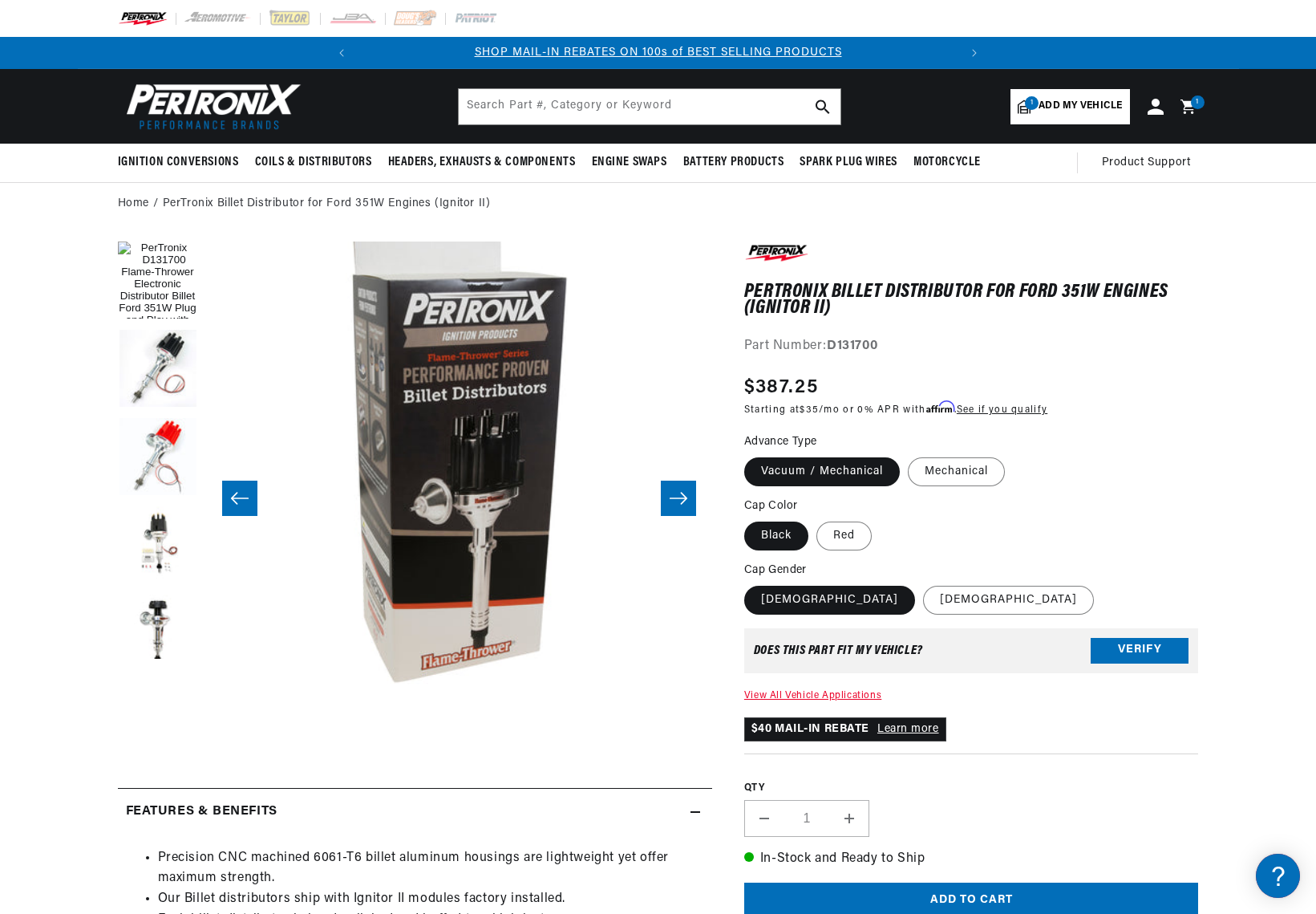
click at [241, 500] on icon "Slide left" at bounding box center [239, 498] width 19 height 16
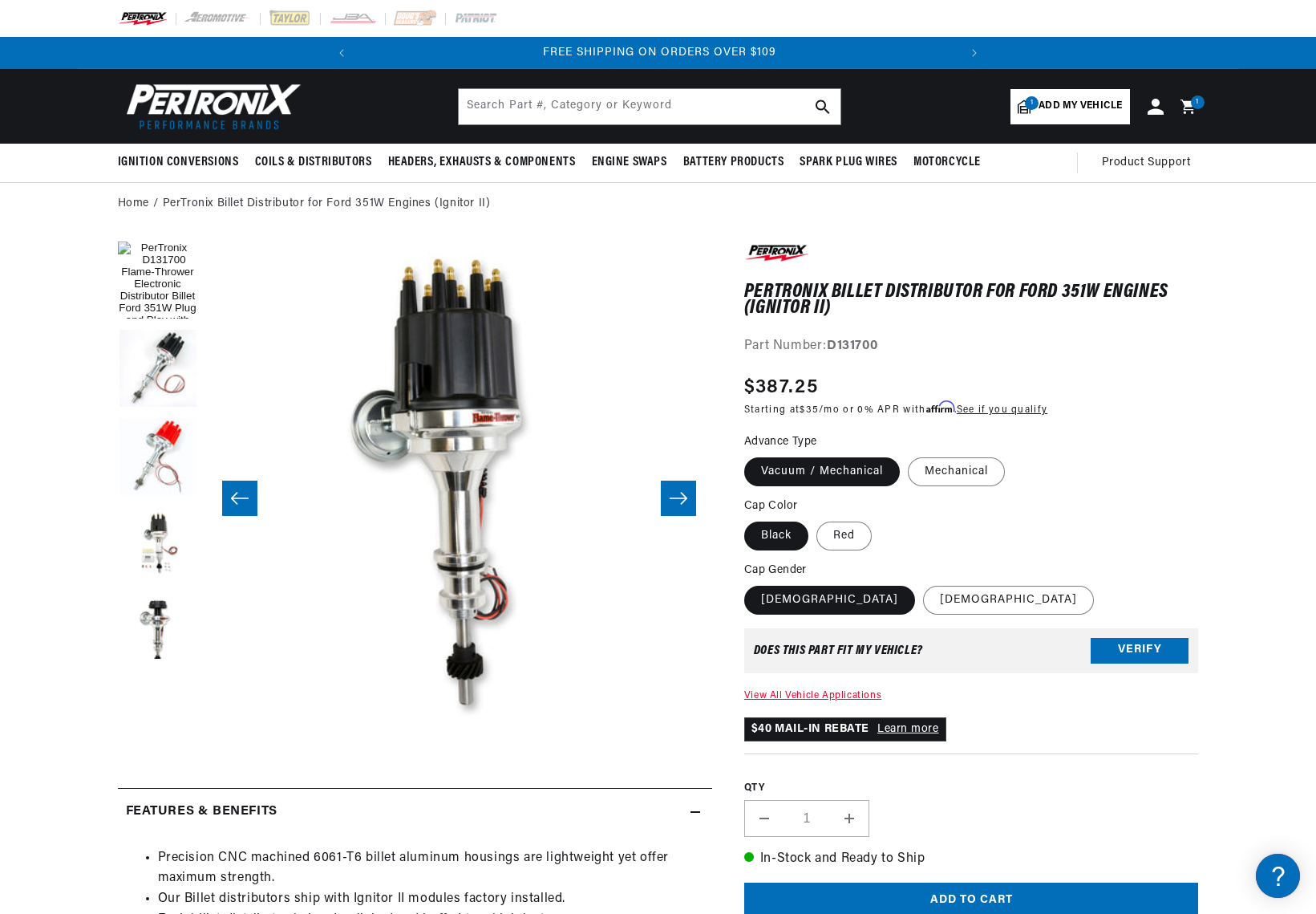
scroll to position [0, 3546]
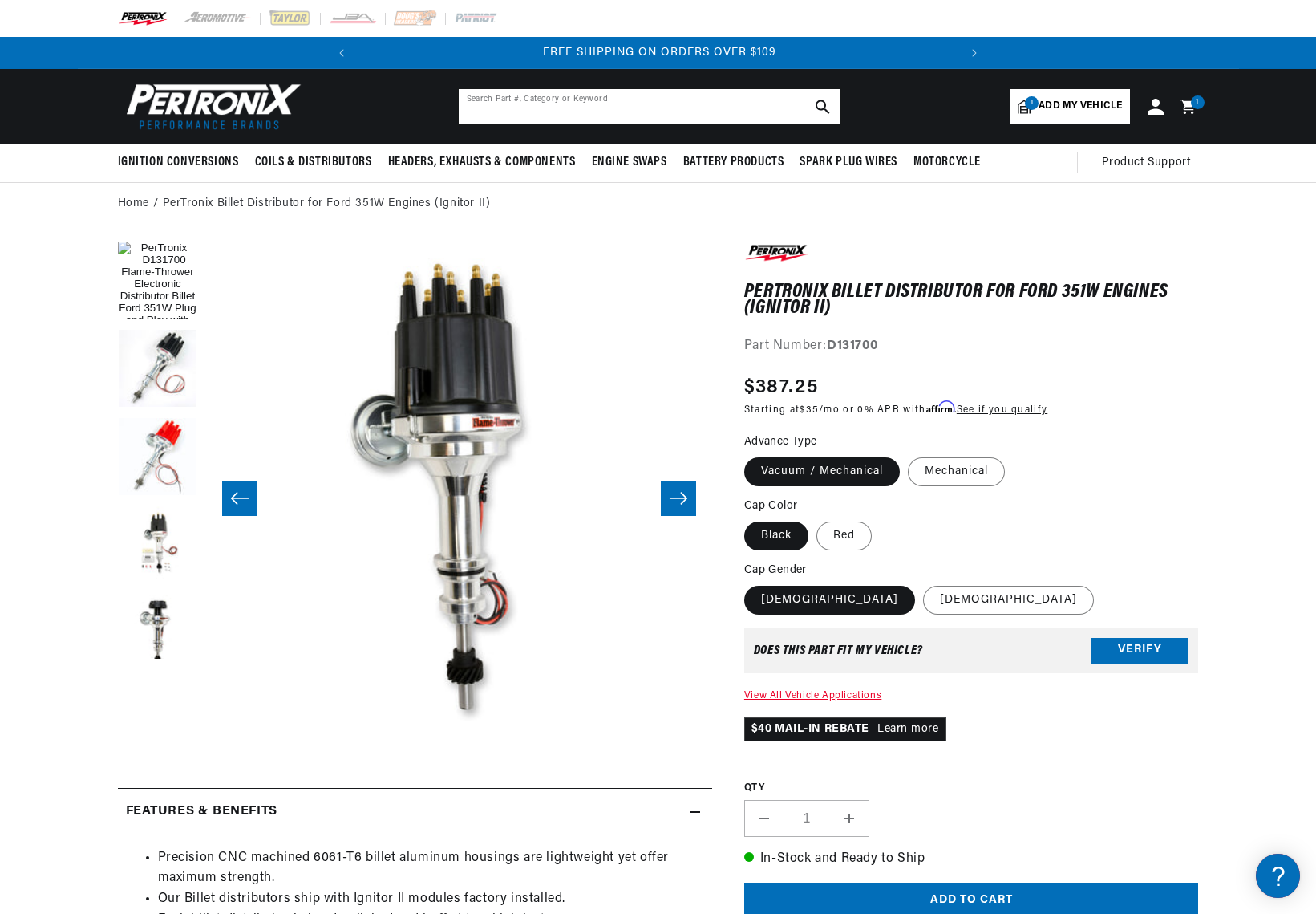
click at [549, 100] on input "text" at bounding box center [650, 107] width 382 height 35
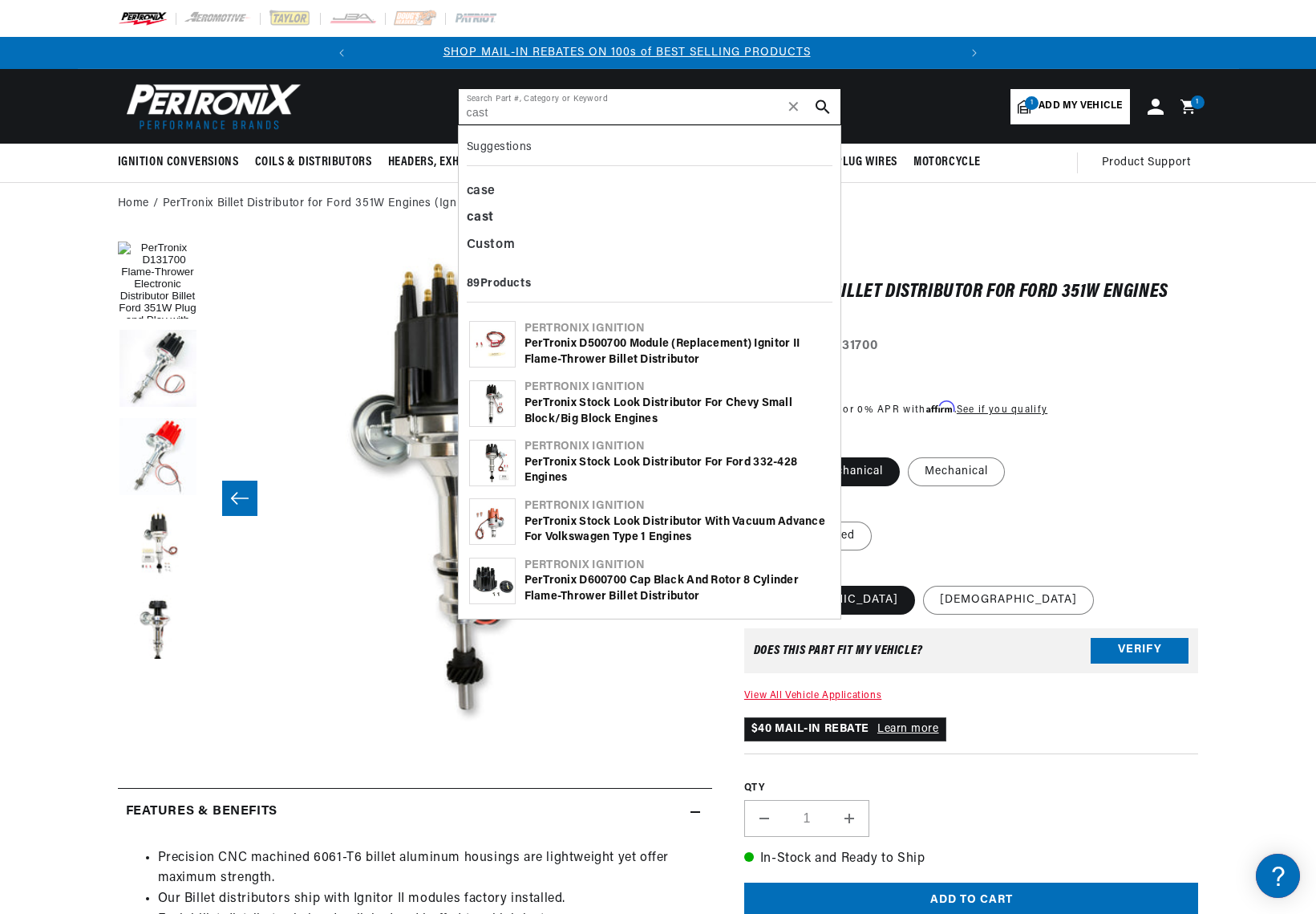
scroll to position [0, 0]
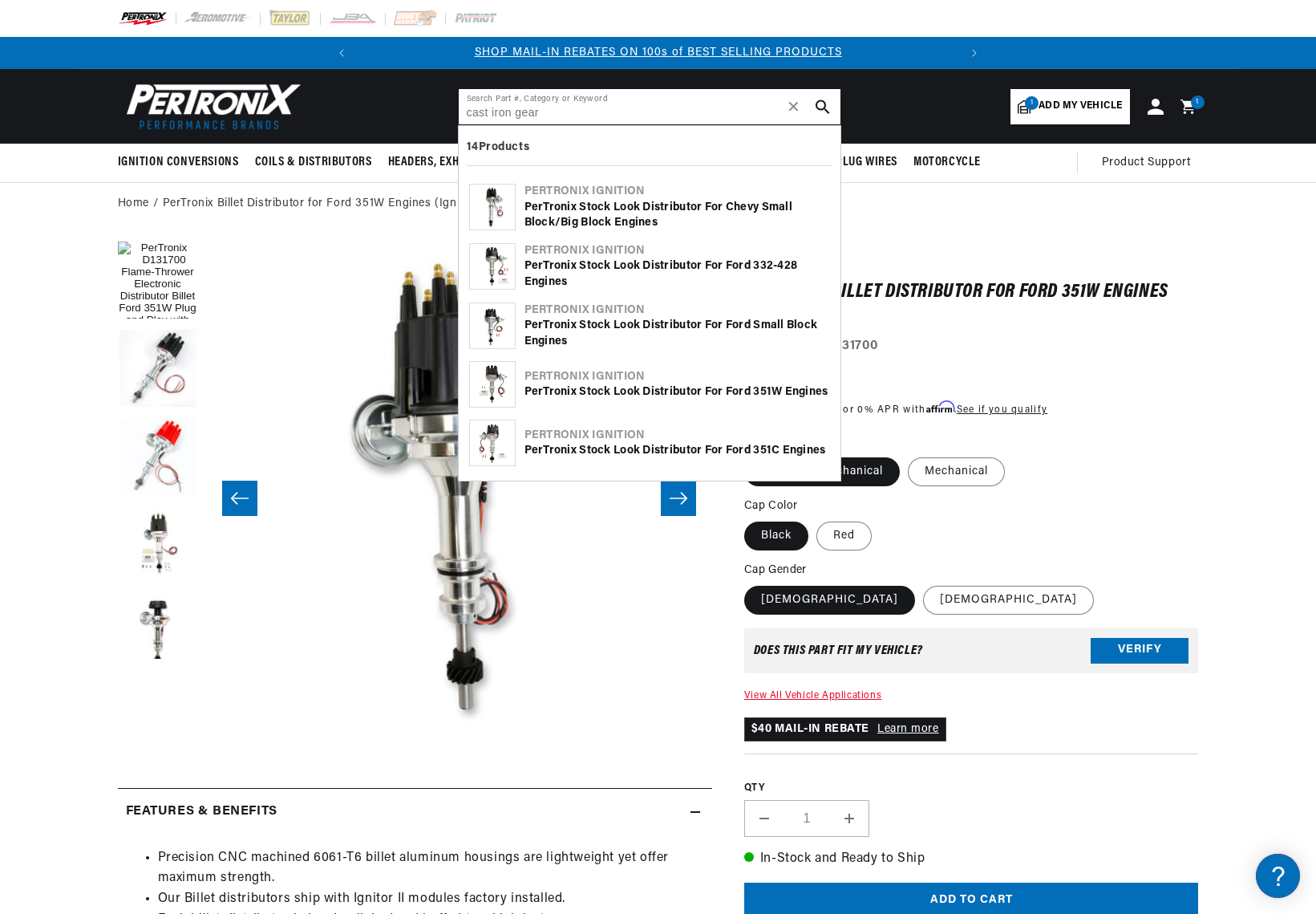
type input "cast iron gear"
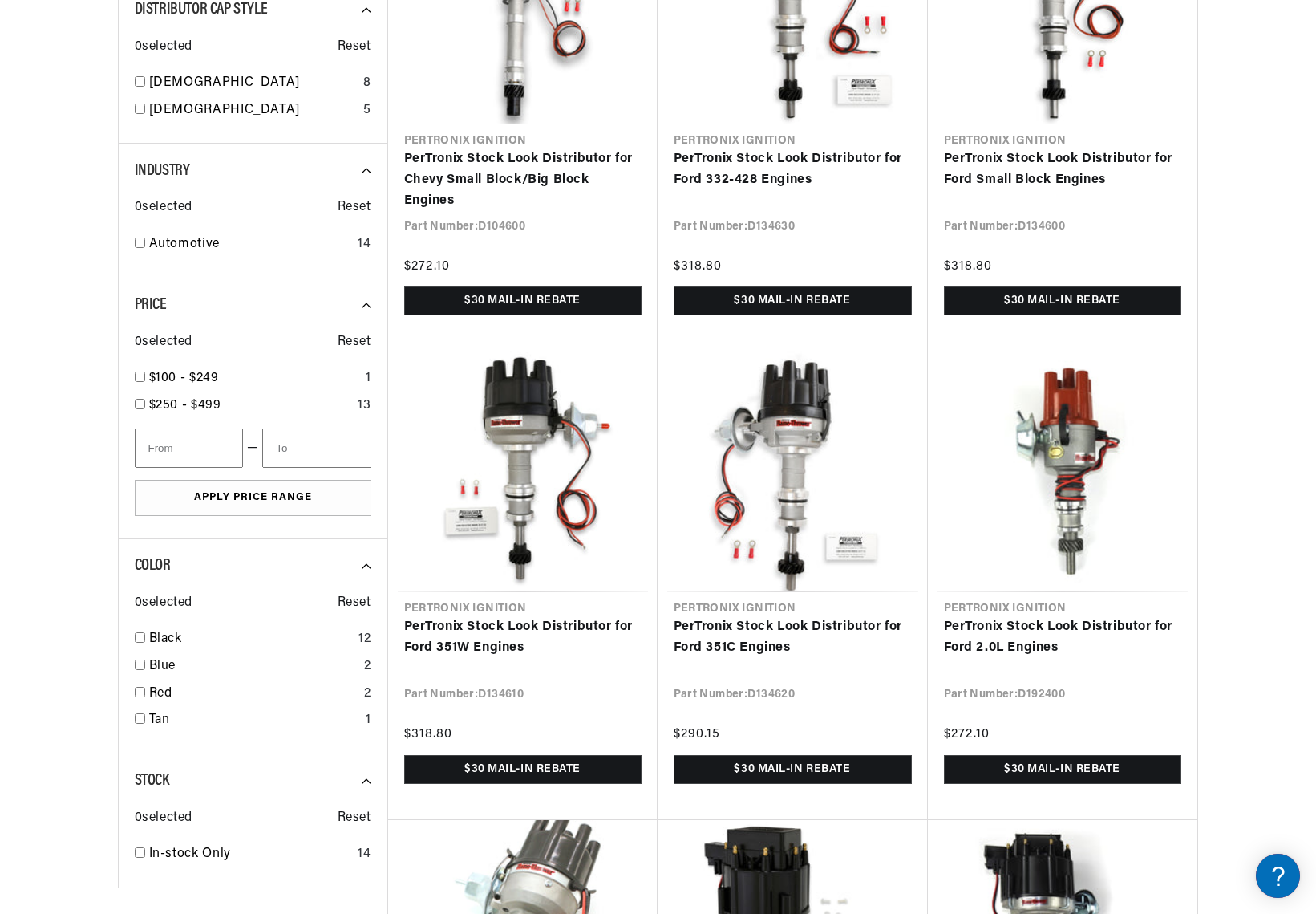
scroll to position [0, 599]
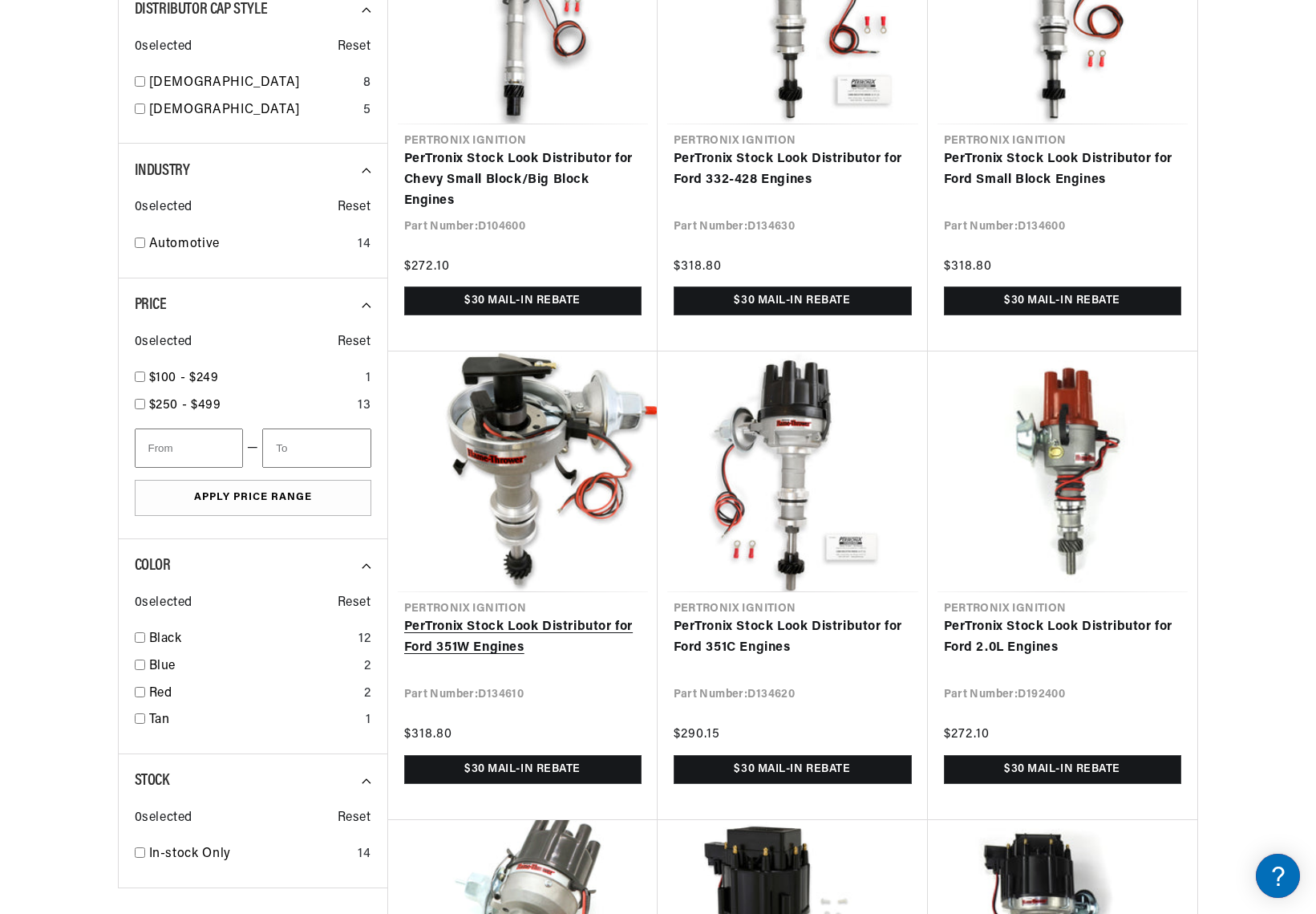
click at [456, 633] on link "PerTronix Stock Look Distributor for Ford 351W Engines" at bounding box center [523, 637] width 237 height 40
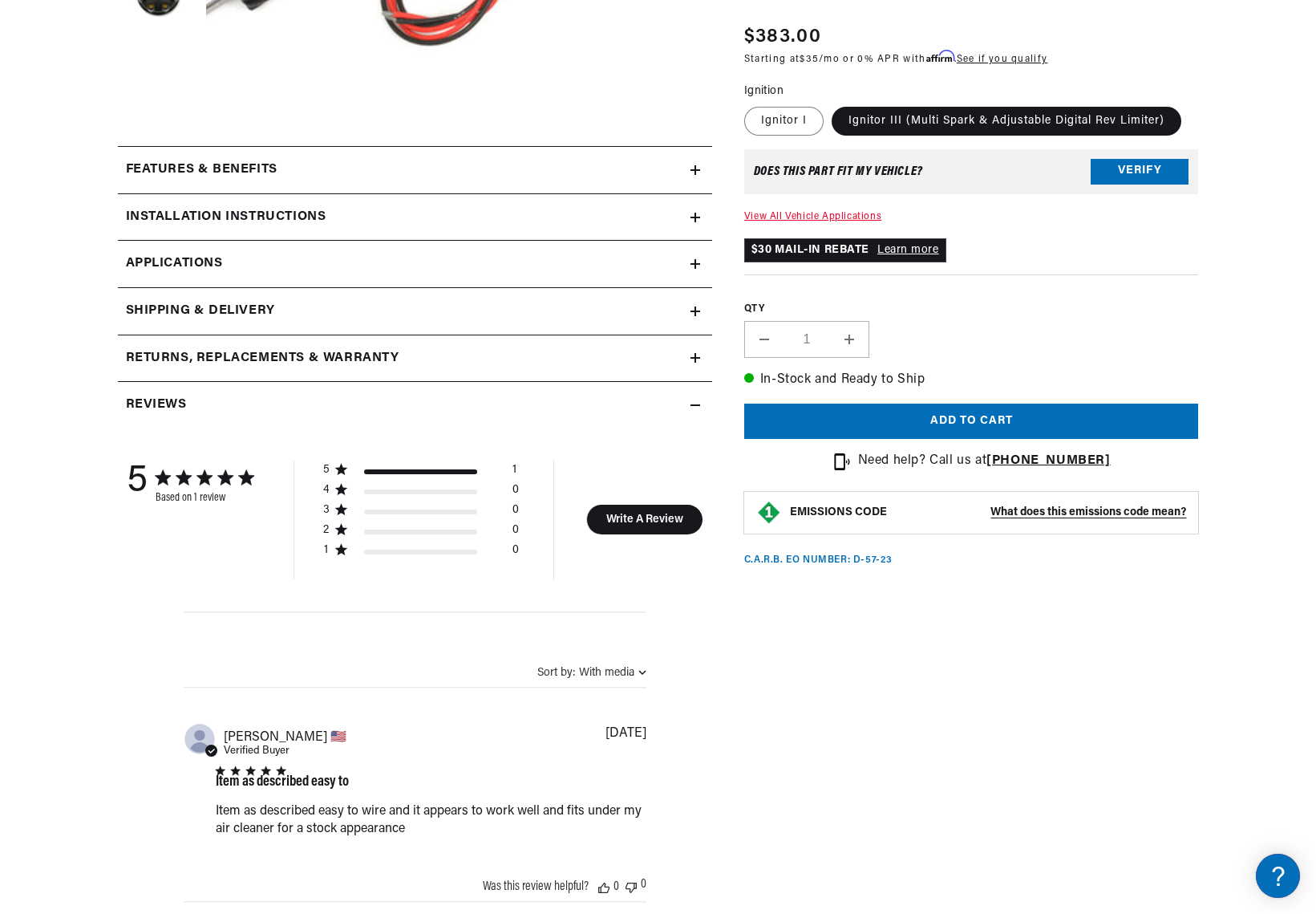
click at [465, 164] on div "Features & Benefits" at bounding box center [404, 169] width 572 height 21
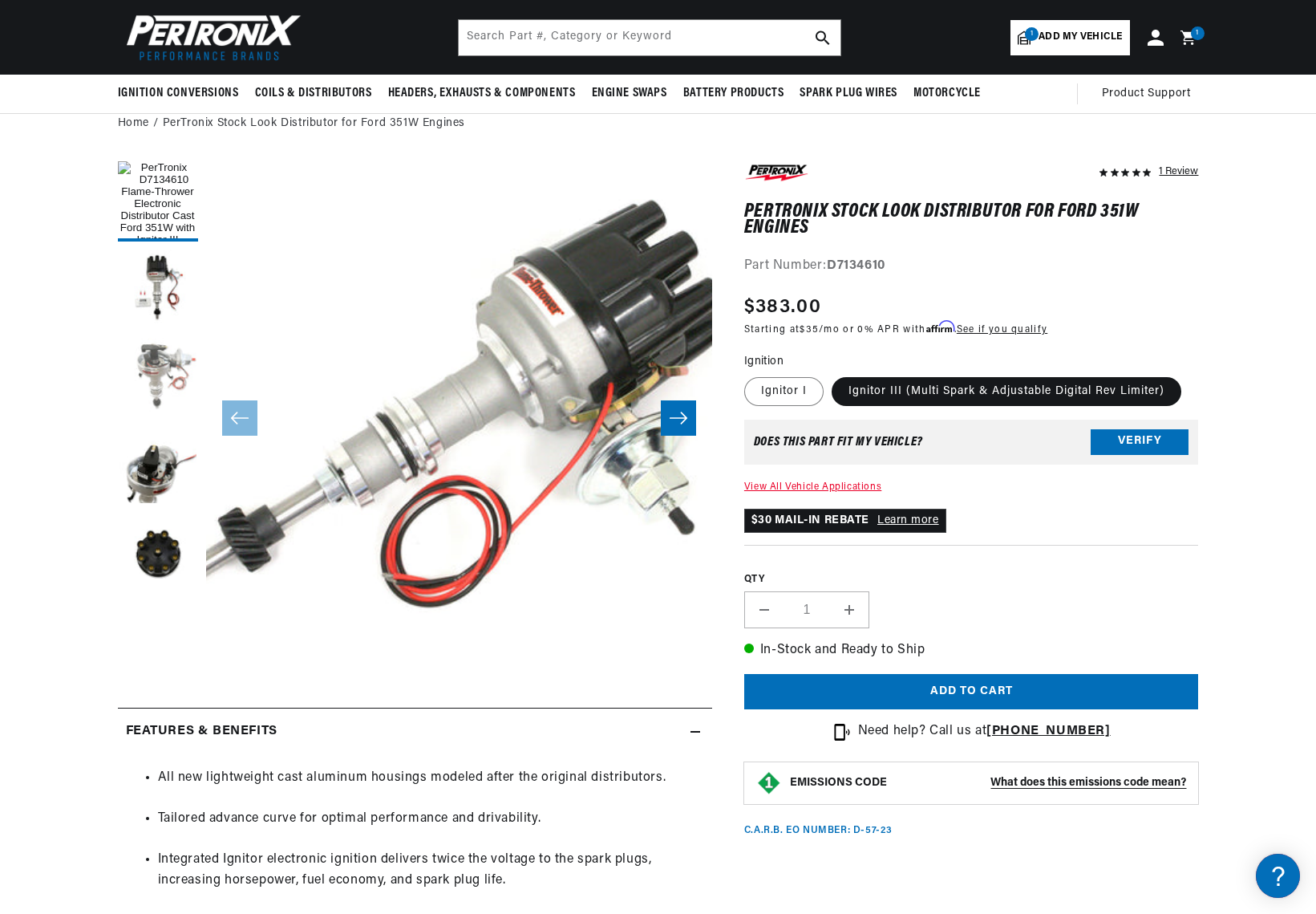
click at [150, 367] on button "Load image 3 in gallery view" at bounding box center [157, 377] width 80 height 80
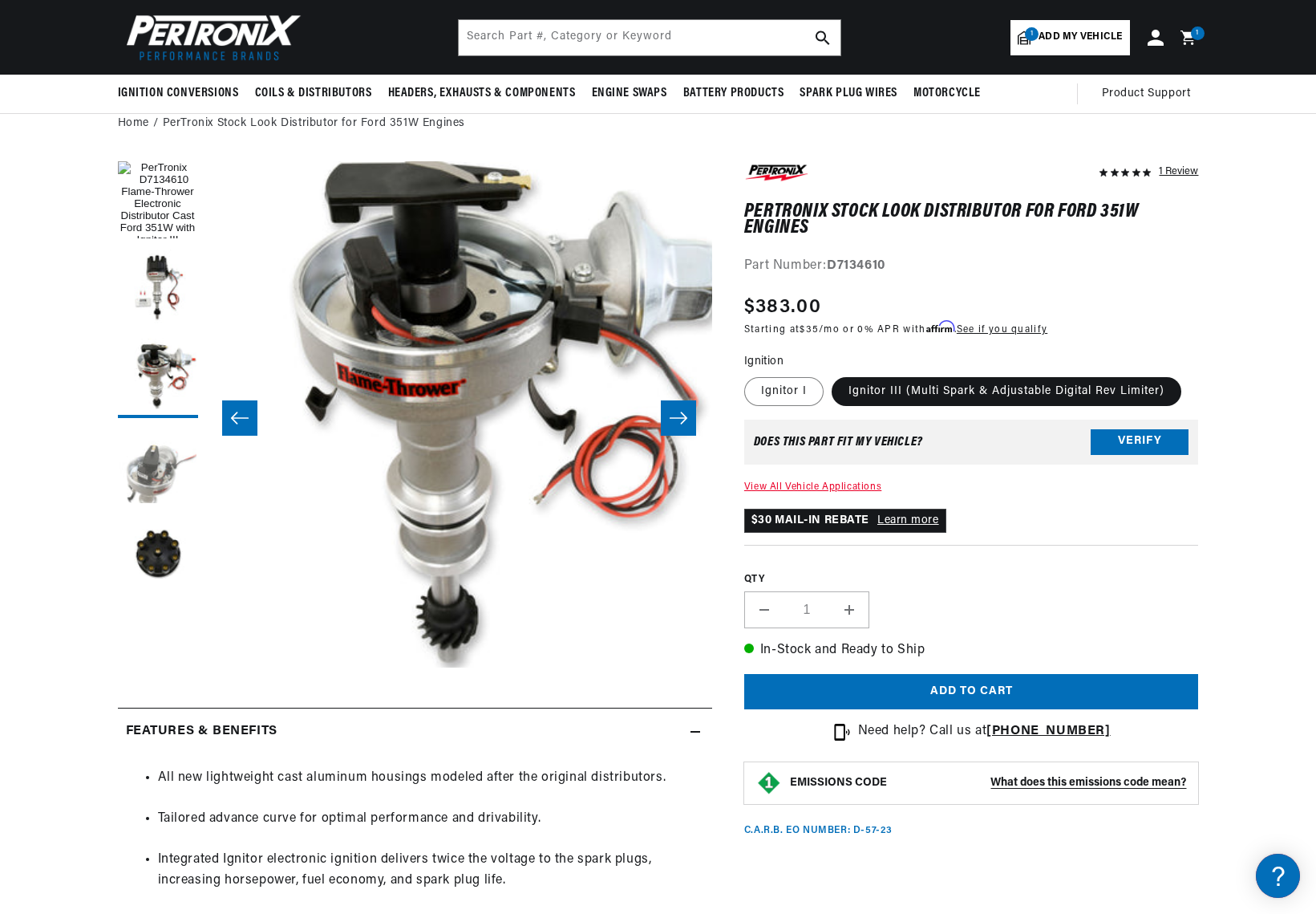
click at [148, 468] on button "Load image 4 in gallery view" at bounding box center [157, 466] width 80 height 80
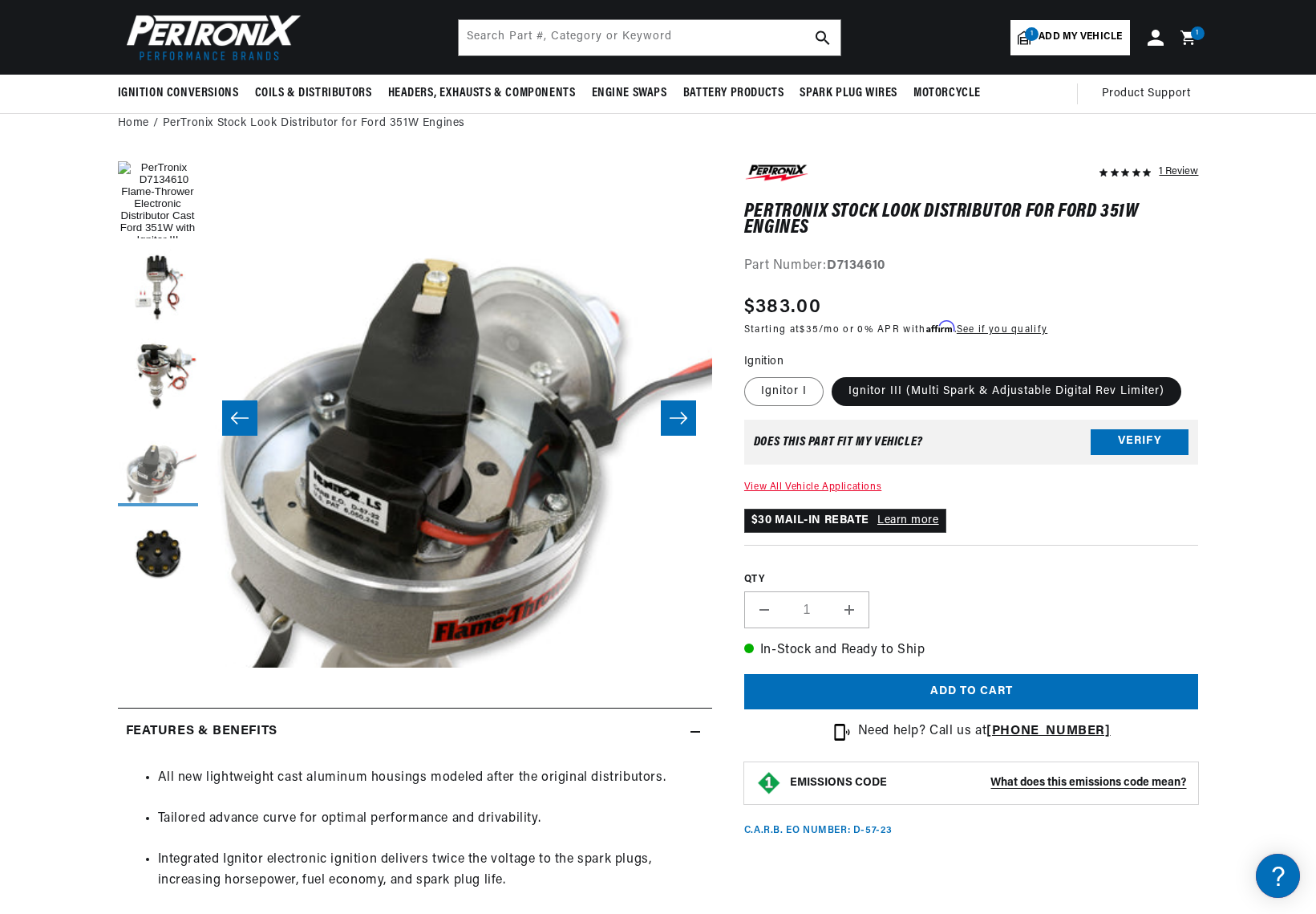
scroll to position [0, 1519]
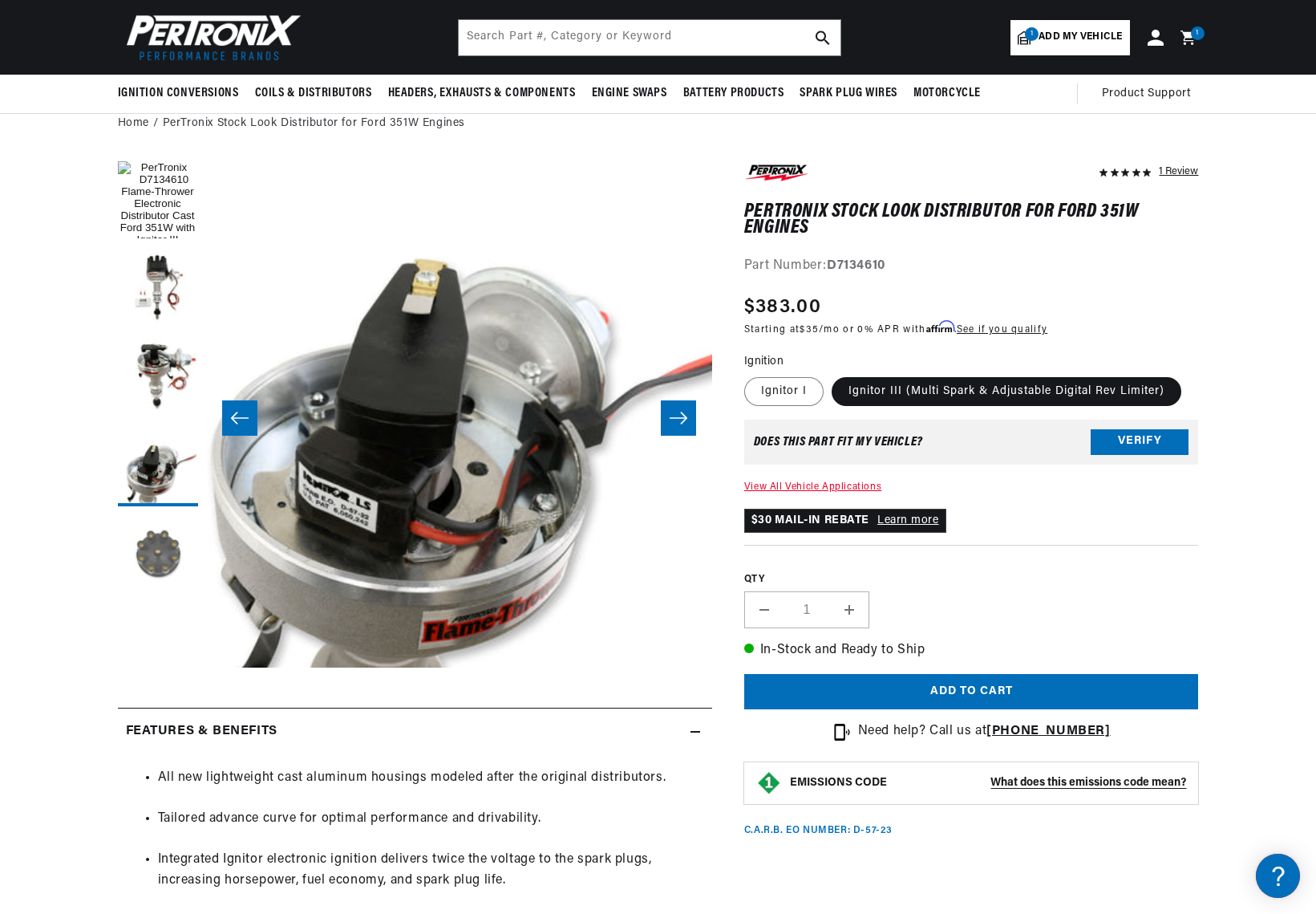
click at [154, 541] on button "Load image 5 in gallery view" at bounding box center [157, 554] width 80 height 80
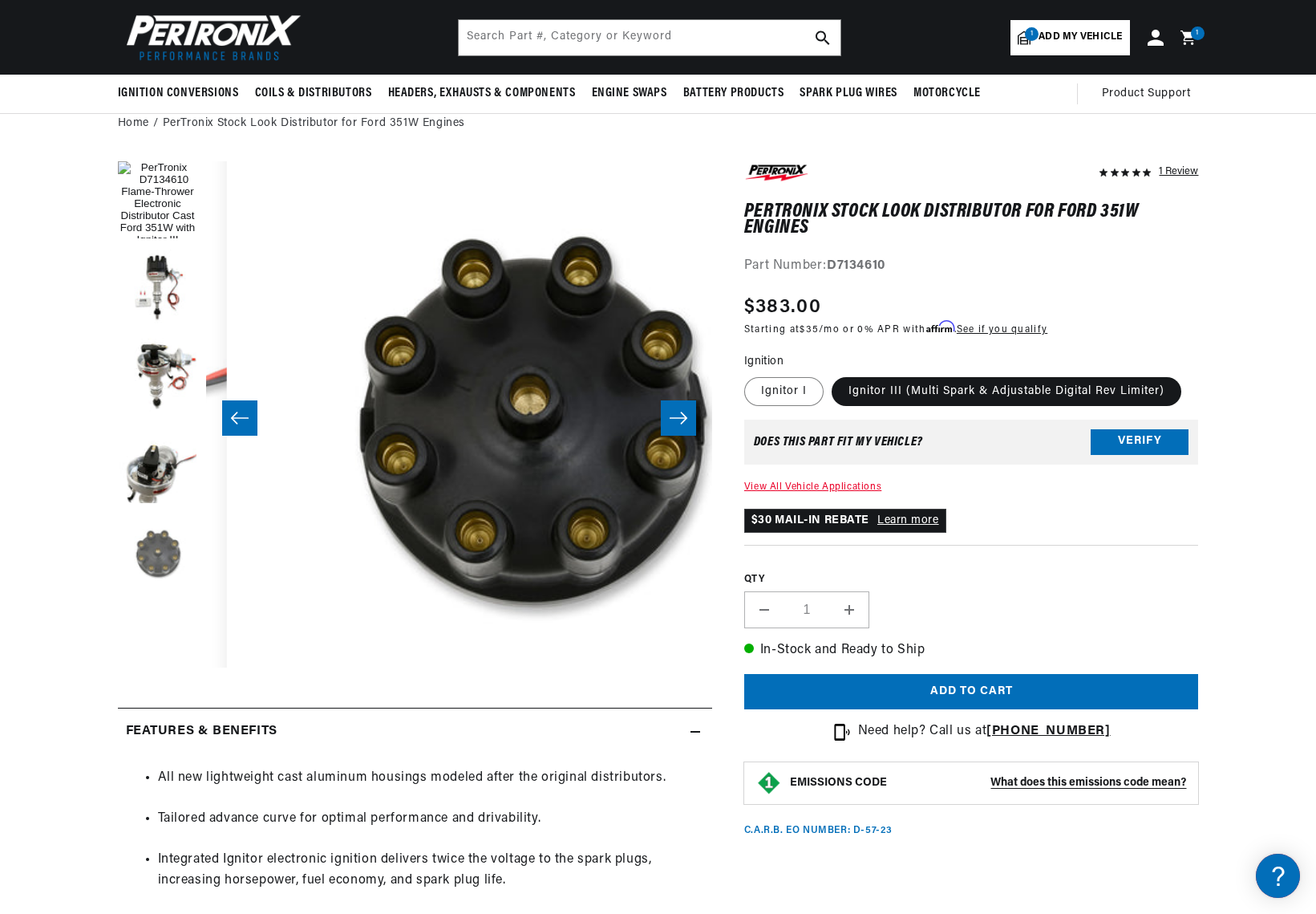
scroll to position [0, 2026]
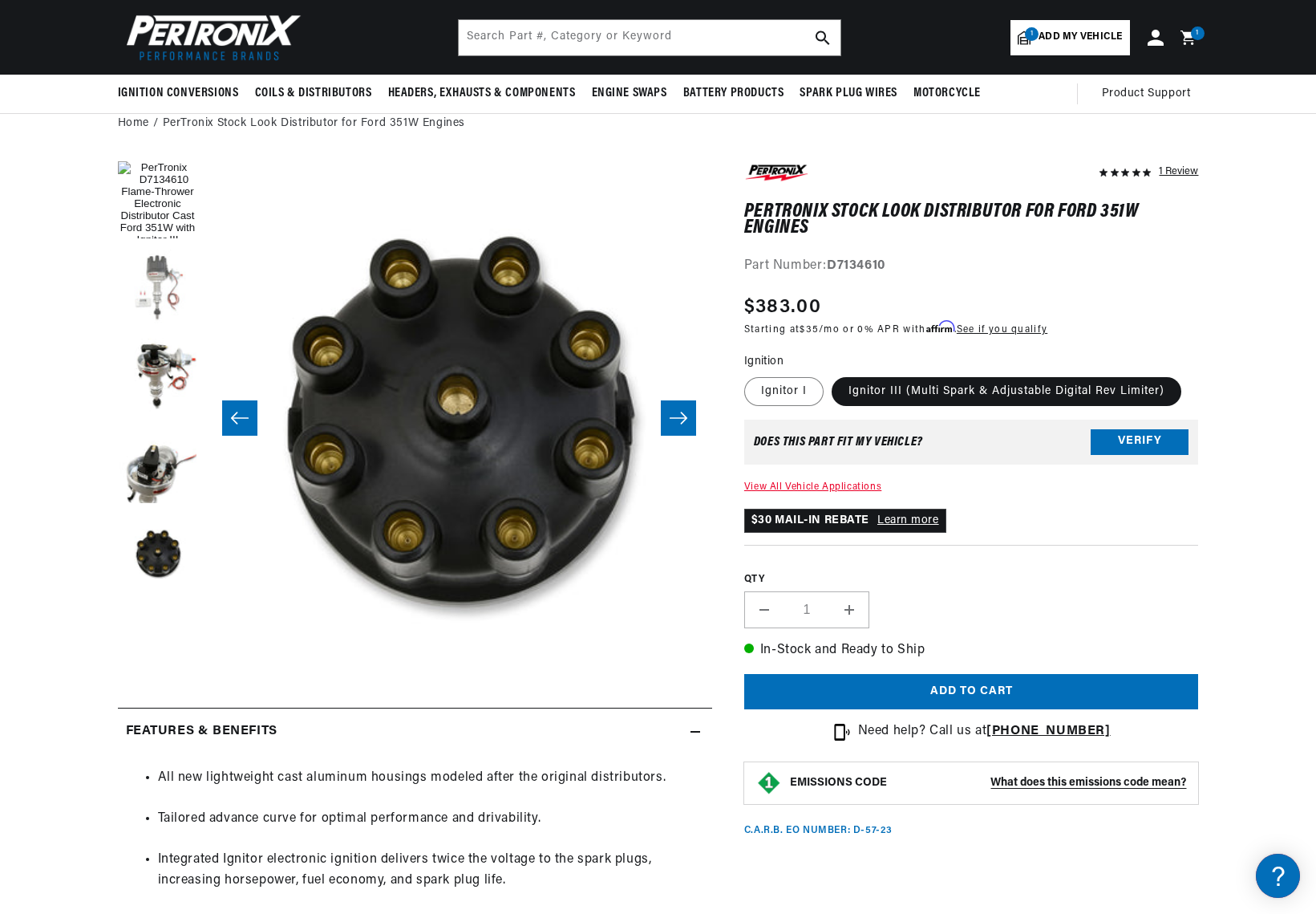
click at [166, 329] on button "Load image 2 in gallery view" at bounding box center [157, 289] width 80 height 80
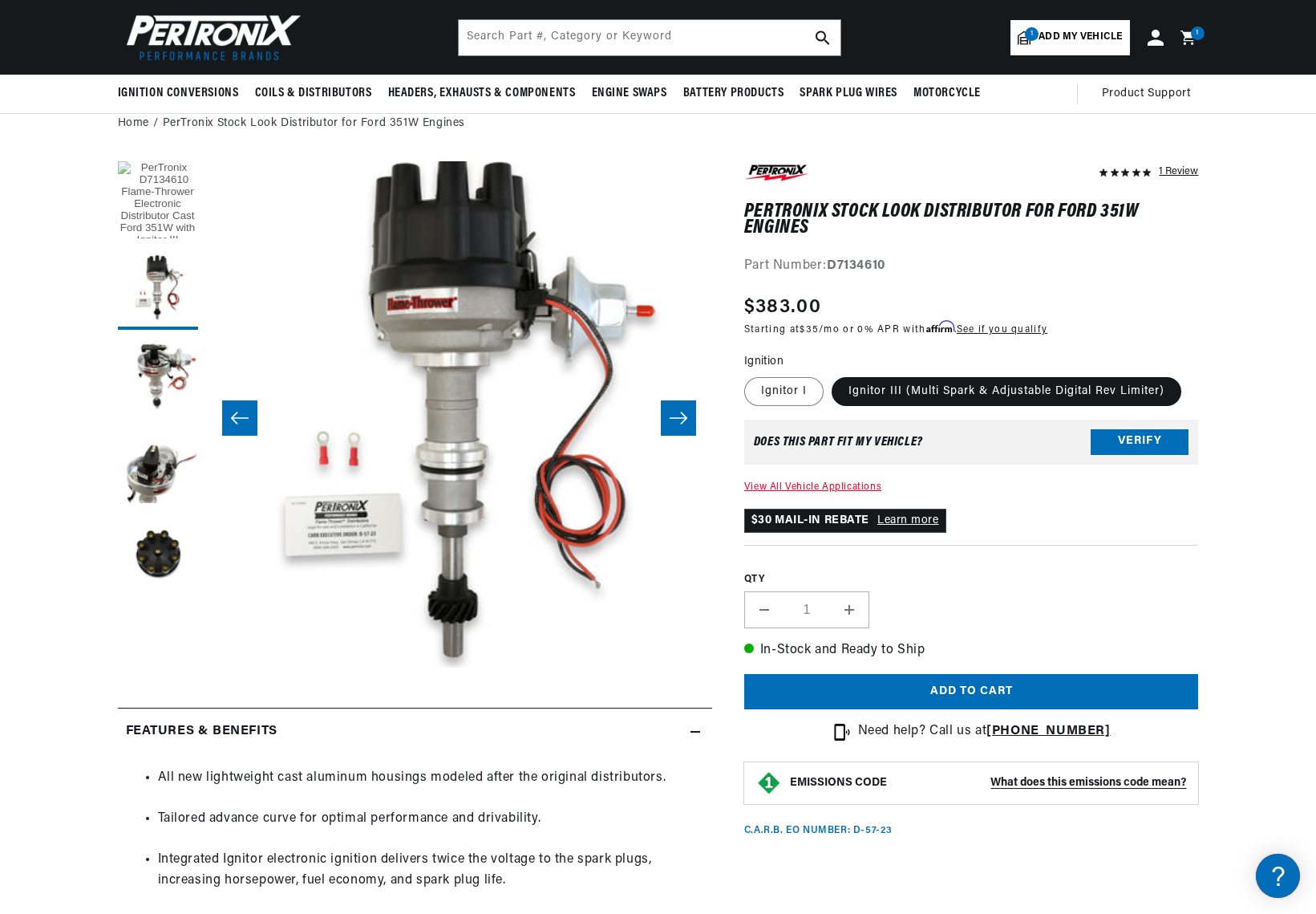
scroll to position [0, 599]
click at [162, 214] on button "Load image 1 in gallery view" at bounding box center [157, 201] width 80 height 80
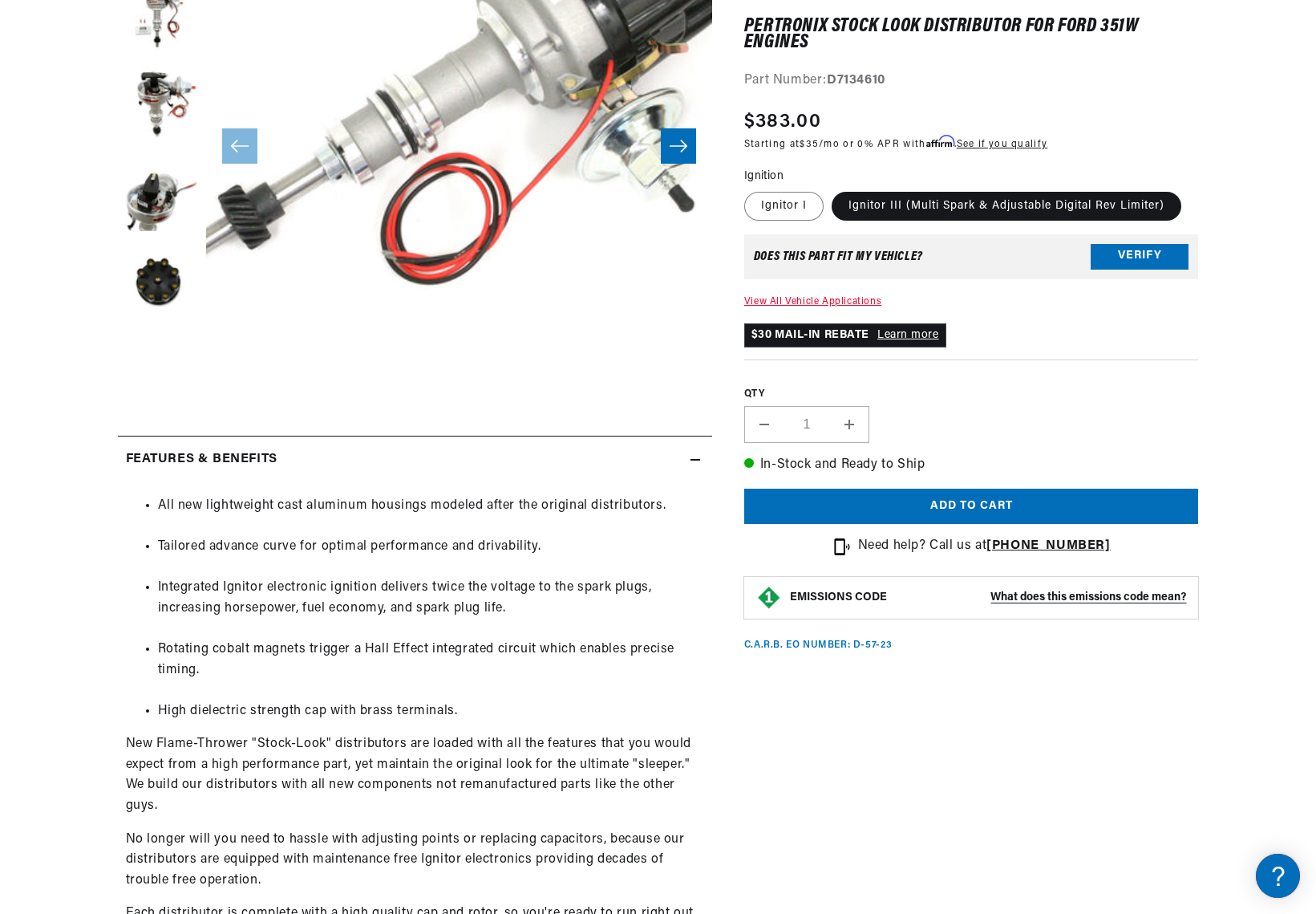
scroll to position [0, 0]
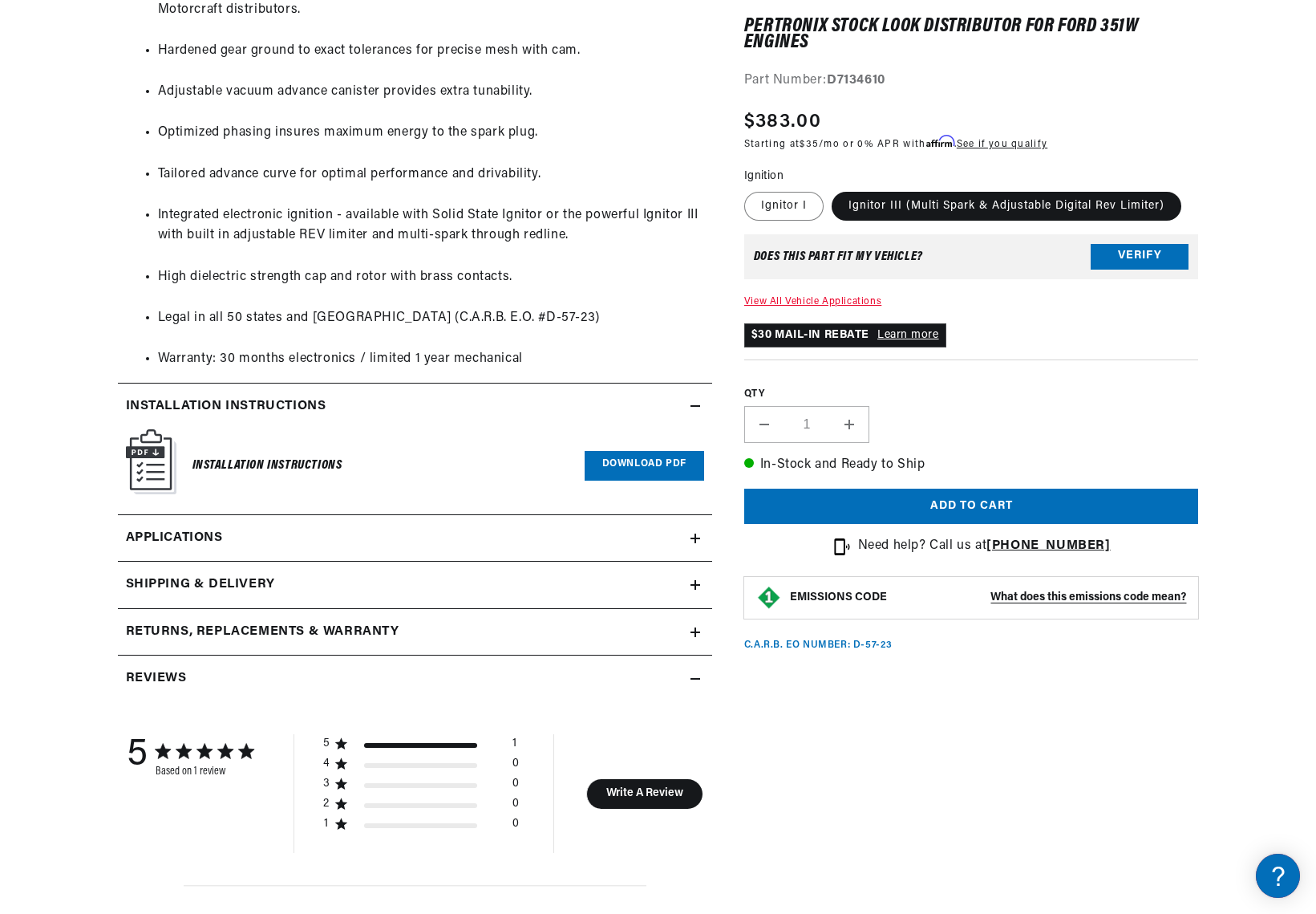
click at [660, 467] on link "Download PDF" at bounding box center [644, 466] width 120 height 29
click at [320, 534] on link "Applications" at bounding box center [415, 538] width 595 height 47
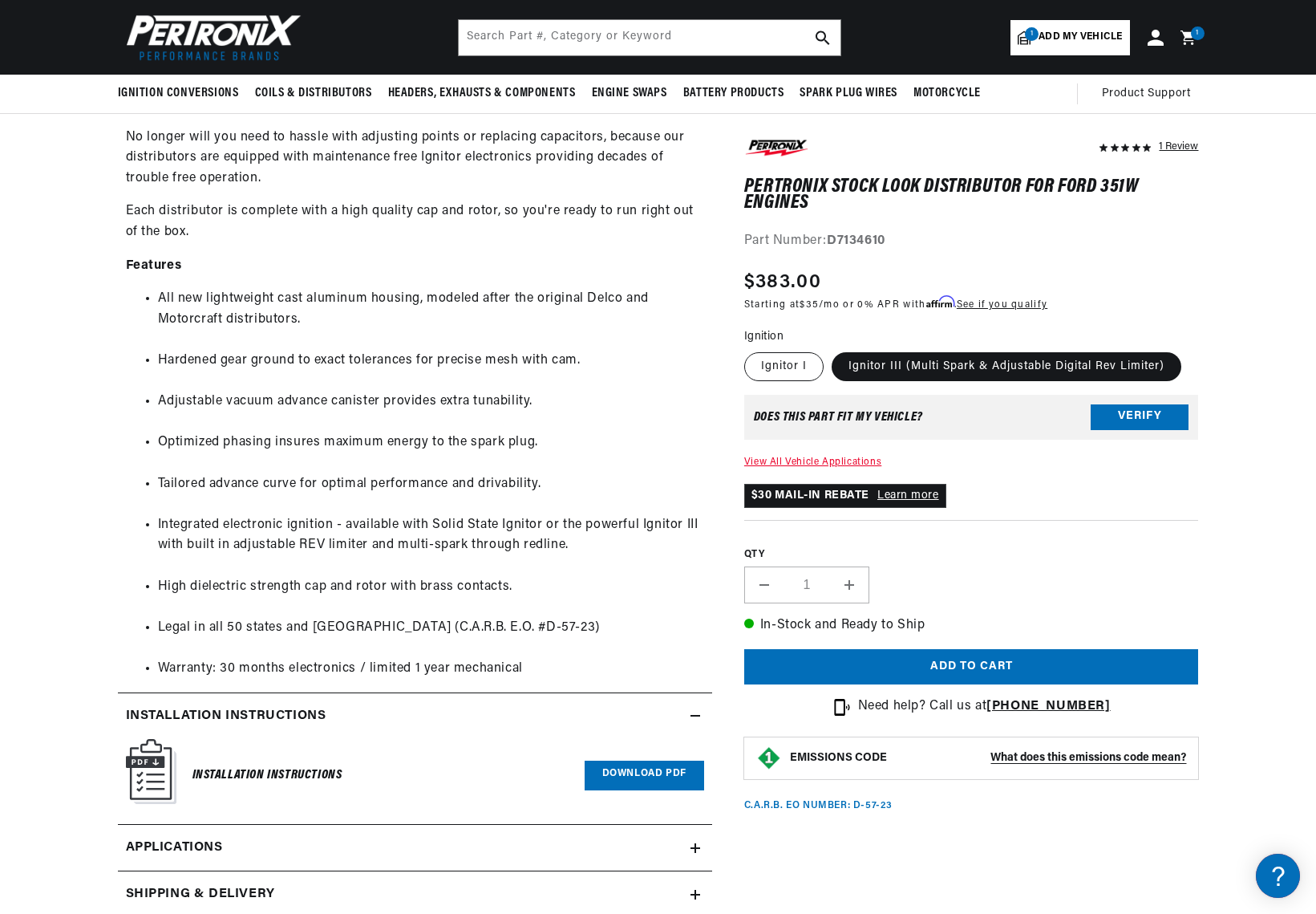
click at [774, 364] on label "Ignitor I" at bounding box center [784, 366] width 79 height 29
click at [749, 350] on input "Ignitor I" at bounding box center [748, 349] width 1 height 1
radio input "true"
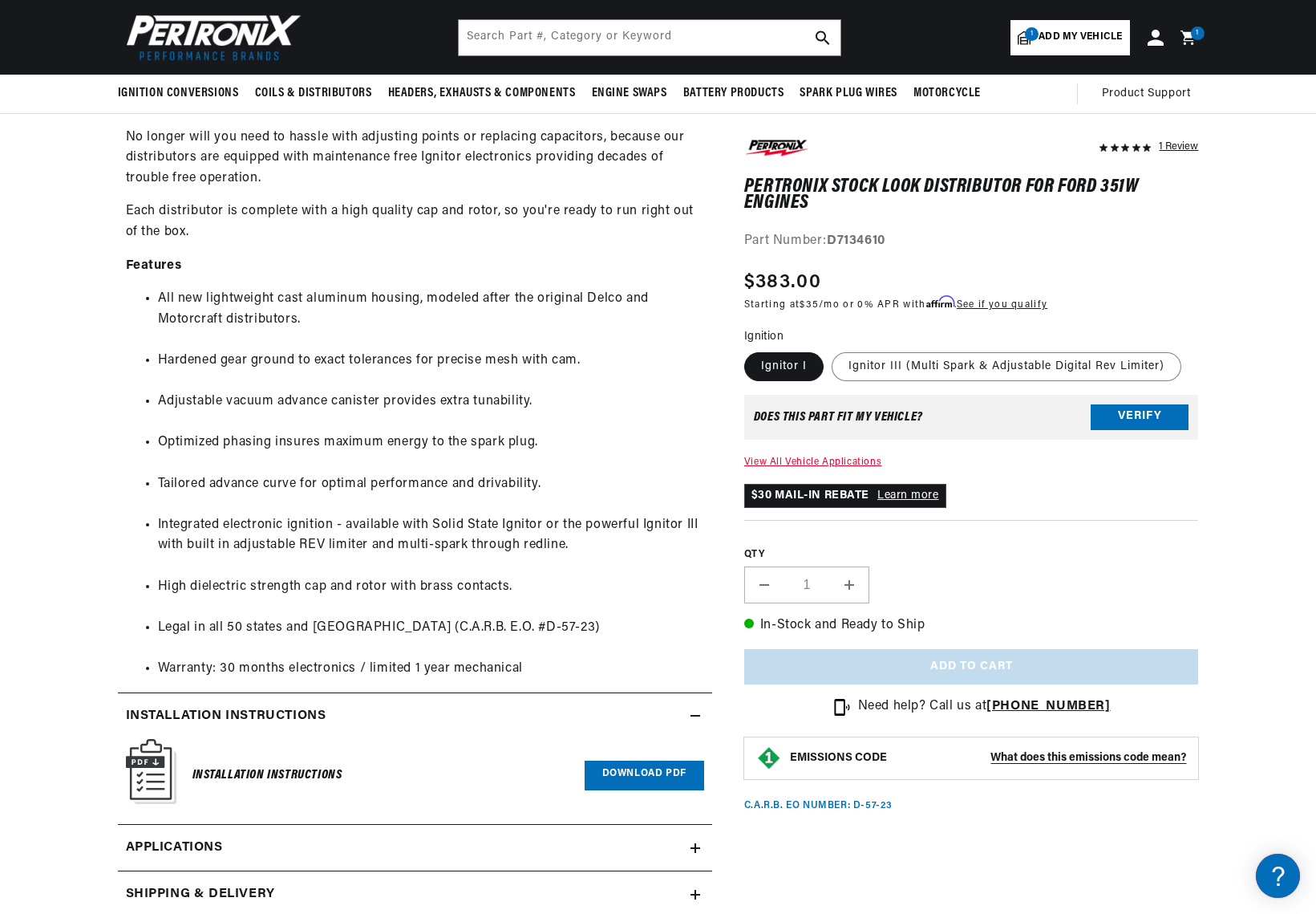
scroll to position [51, 146]
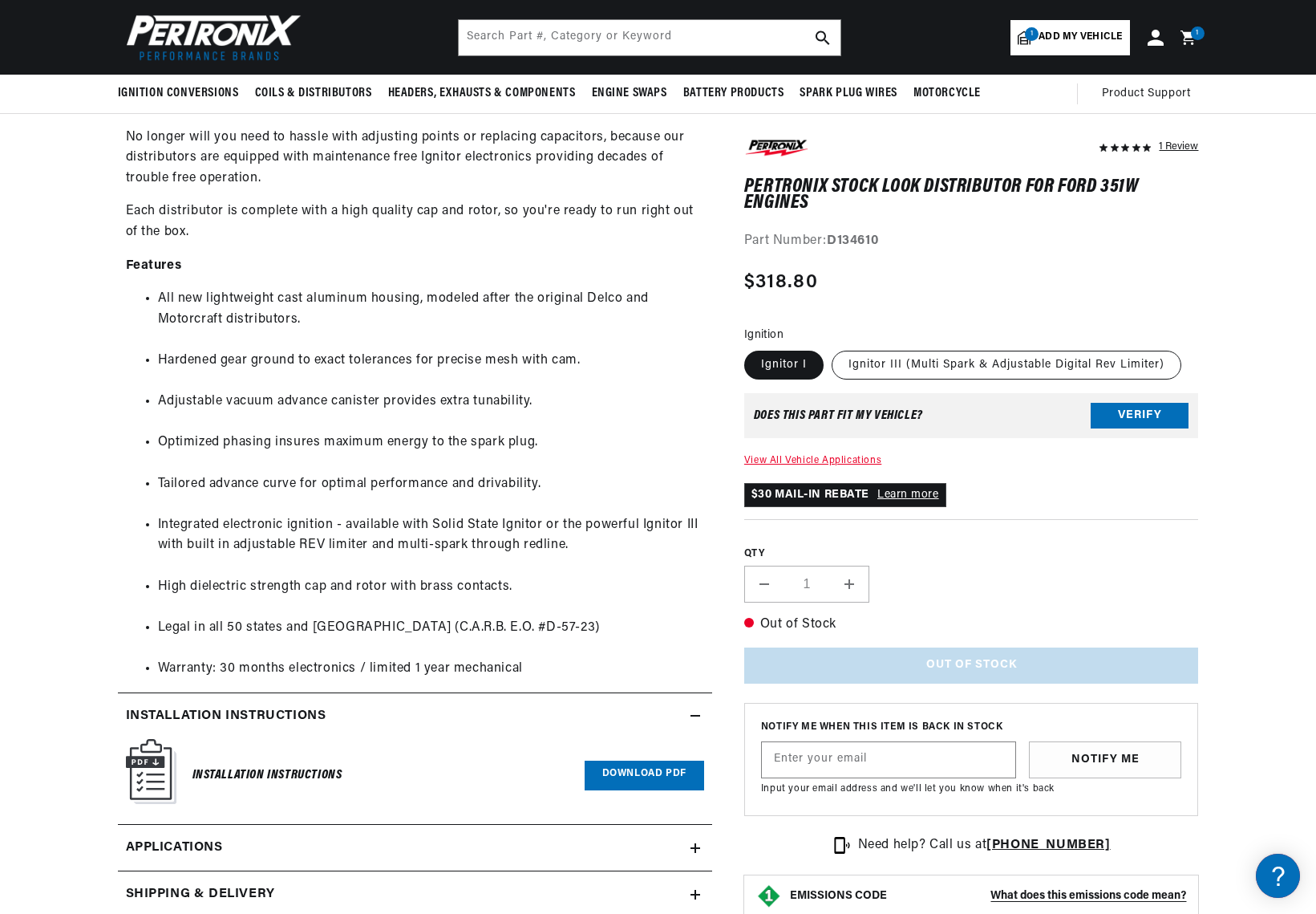
click at [913, 374] on label "Ignitor III (Multi Spark & Adjustable Digital Rev Limiter)" at bounding box center [1007, 364] width 350 height 29
click at [833, 348] on input "Ignitor III (Multi Spark & Adjustable Digital Rev Limiter)" at bounding box center [832, 347] width 1 height 1
radio input "true"
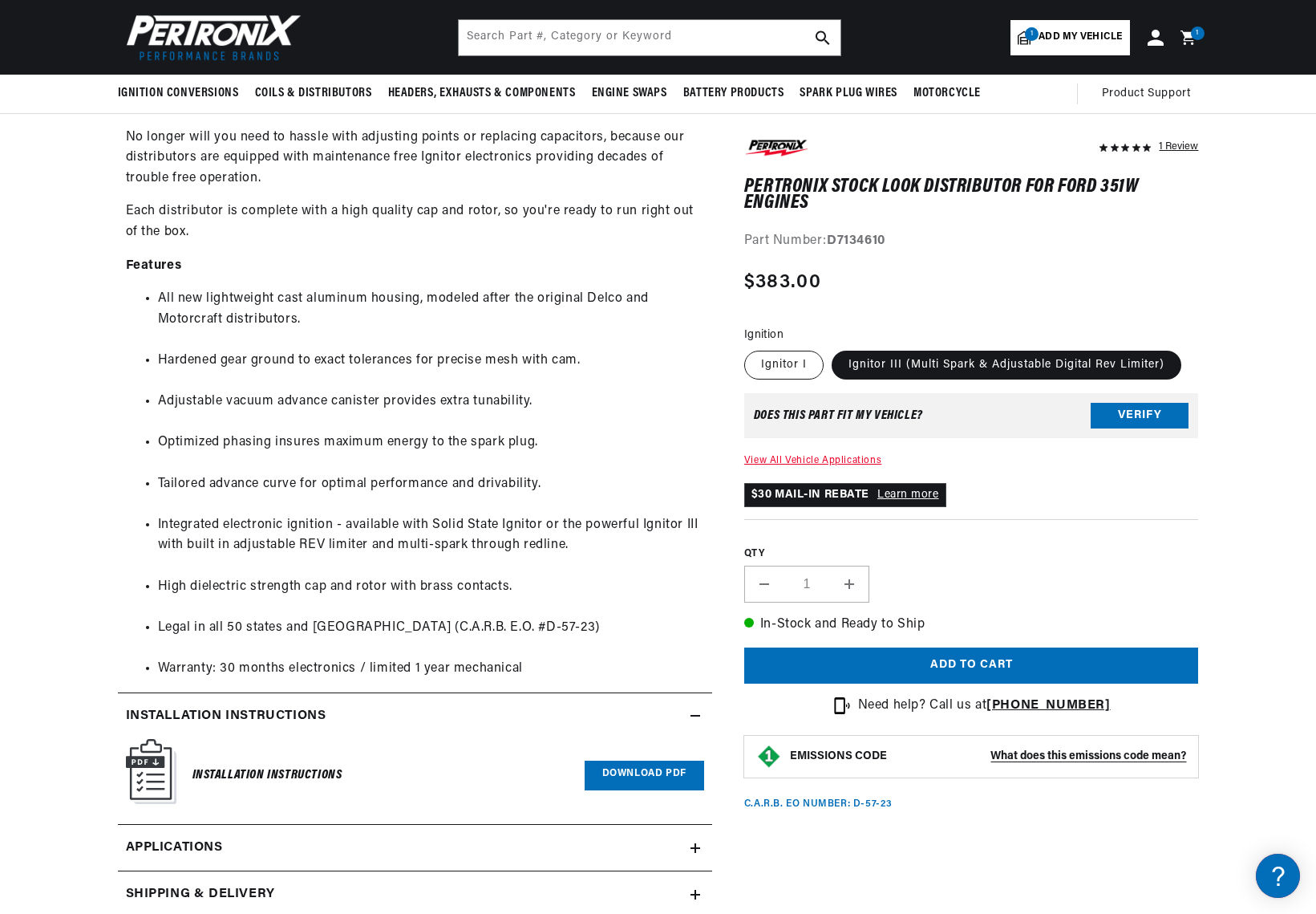
click at [782, 370] on label "Ignitor I" at bounding box center [784, 364] width 79 height 29
click at [749, 348] on input "Ignitor I" at bounding box center [748, 347] width 1 height 1
radio input "true"
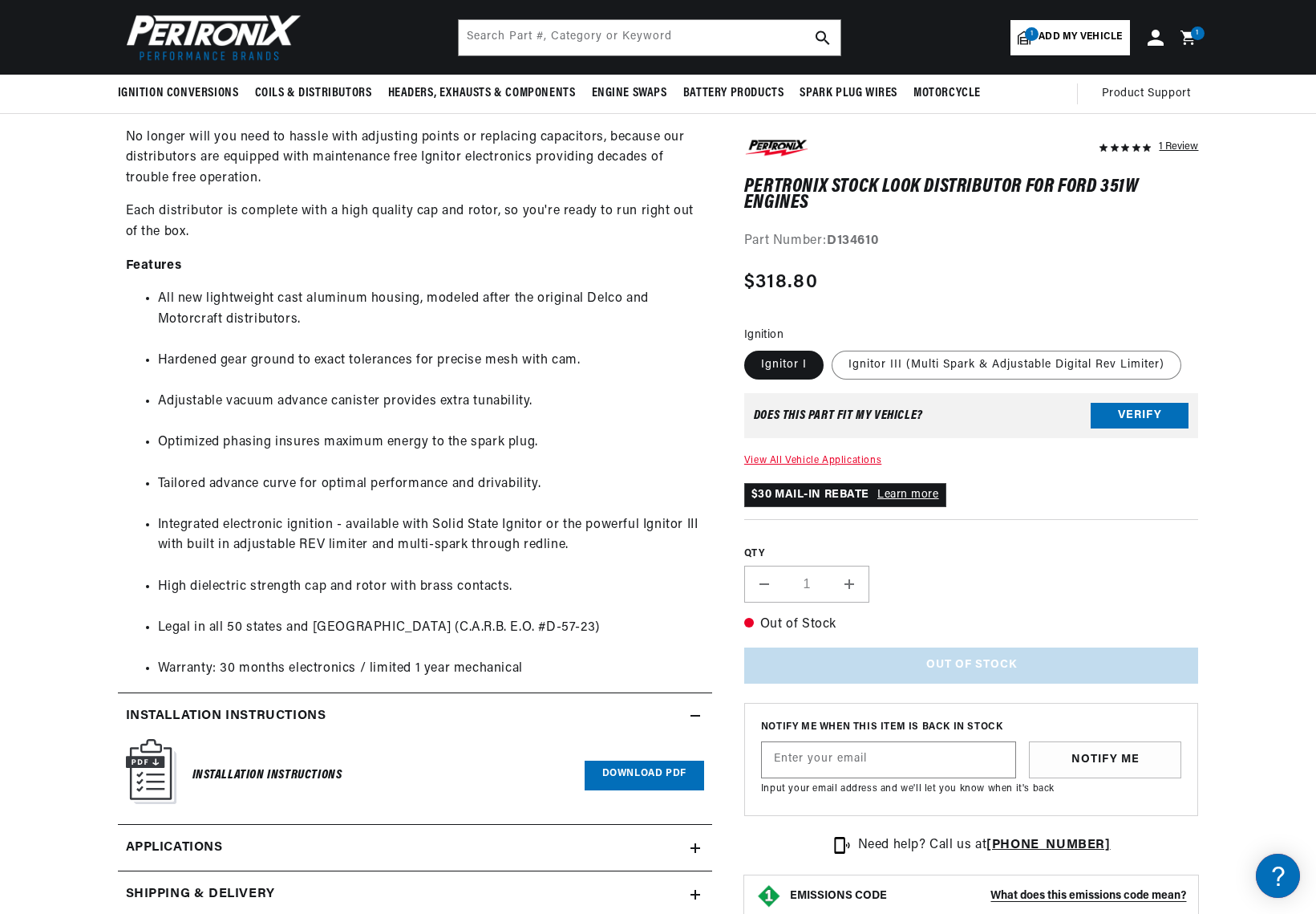
scroll to position [51, 30]
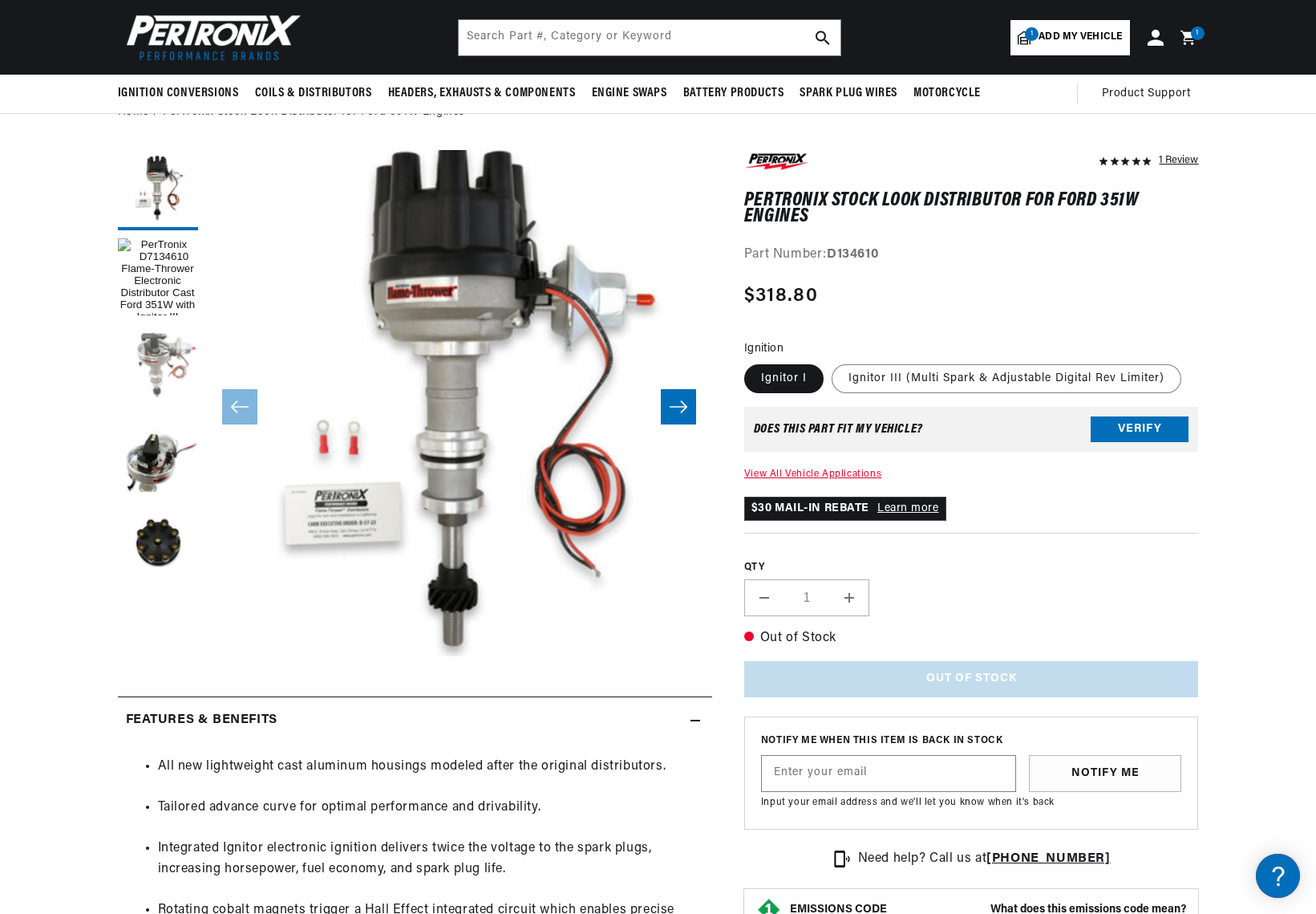
click at [166, 356] on button "Load image 3 in gallery view" at bounding box center [157, 366] width 80 height 80
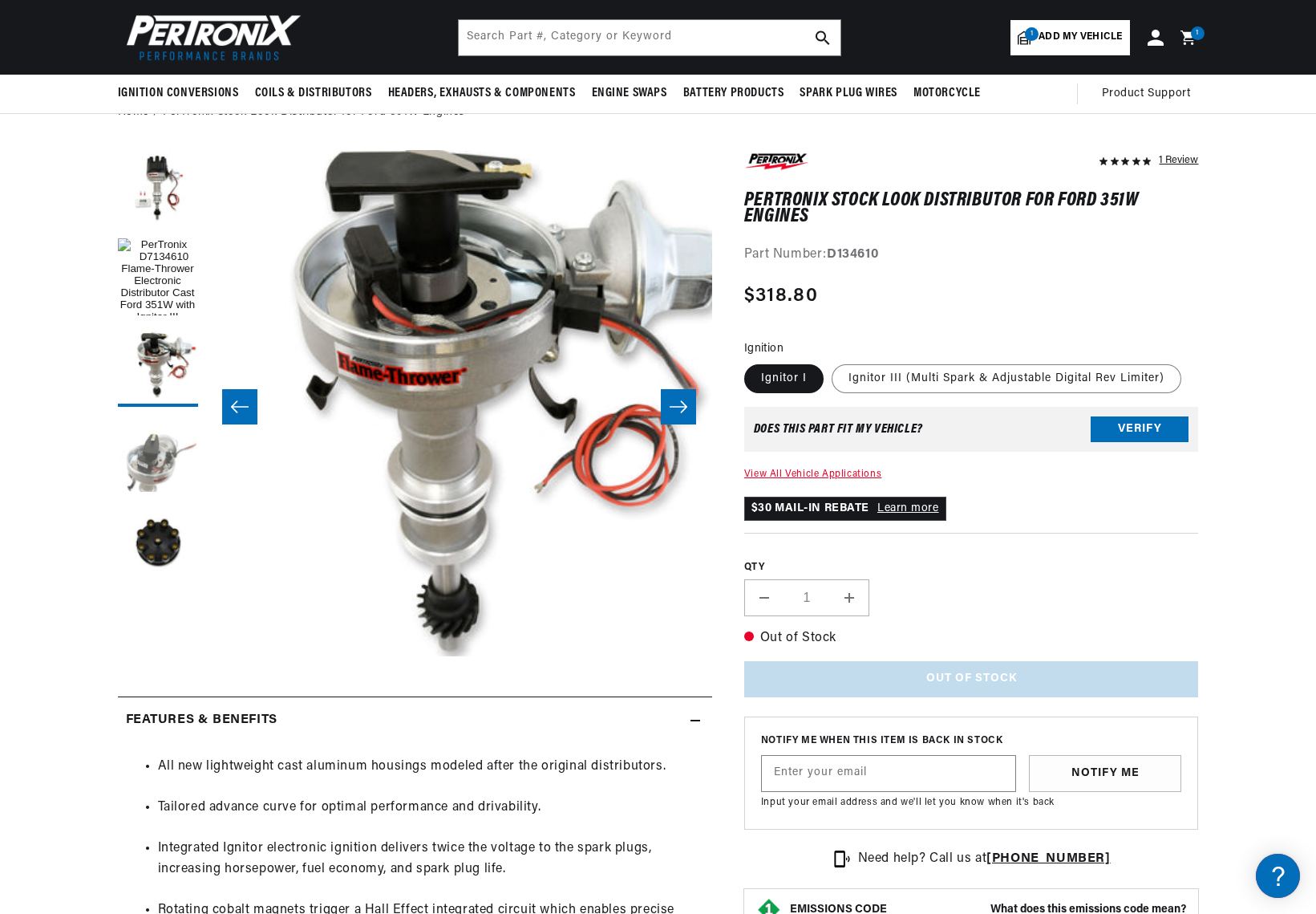
click at [172, 441] on button "Load image 4 in gallery view" at bounding box center [157, 455] width 80 height 80
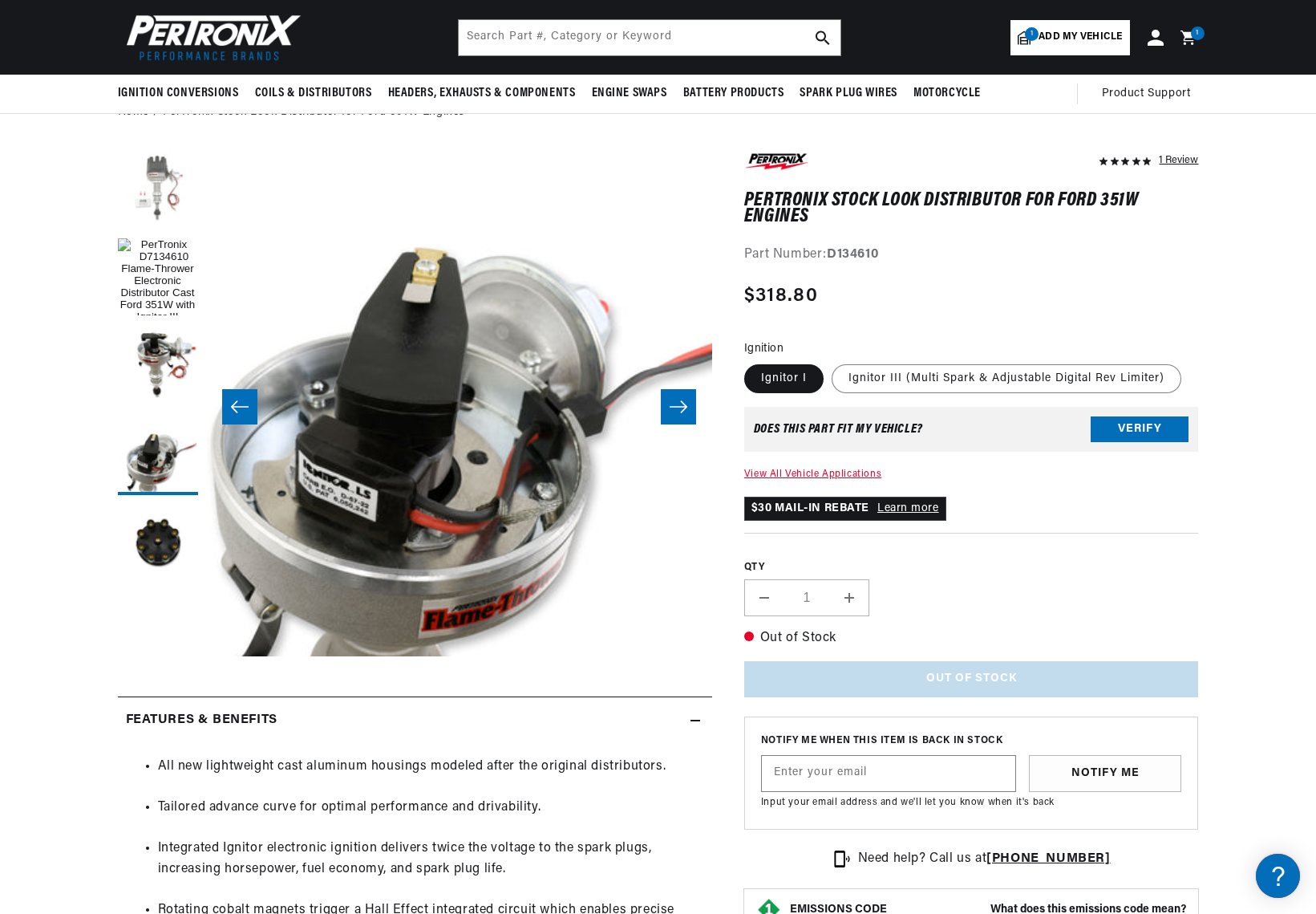
scroll to position [0, 0]
click at [166, 206] on button "Load image 2 in gallery view" at bounding box center [157, 190] width 80 height 80
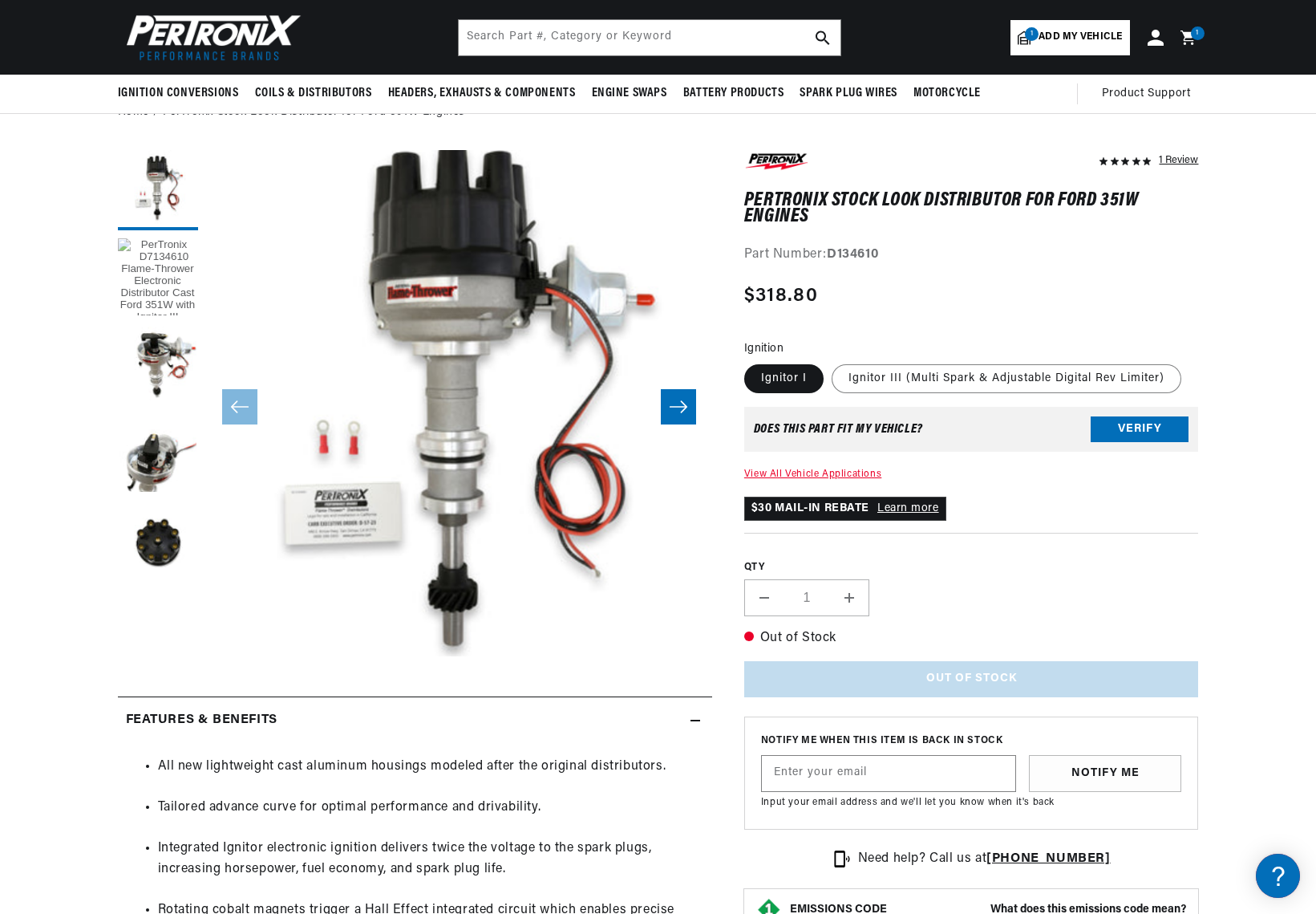
click at [170, 247] on button "Load image 1 in gallery view" at bounding box center [157, 278] width 80 height 80
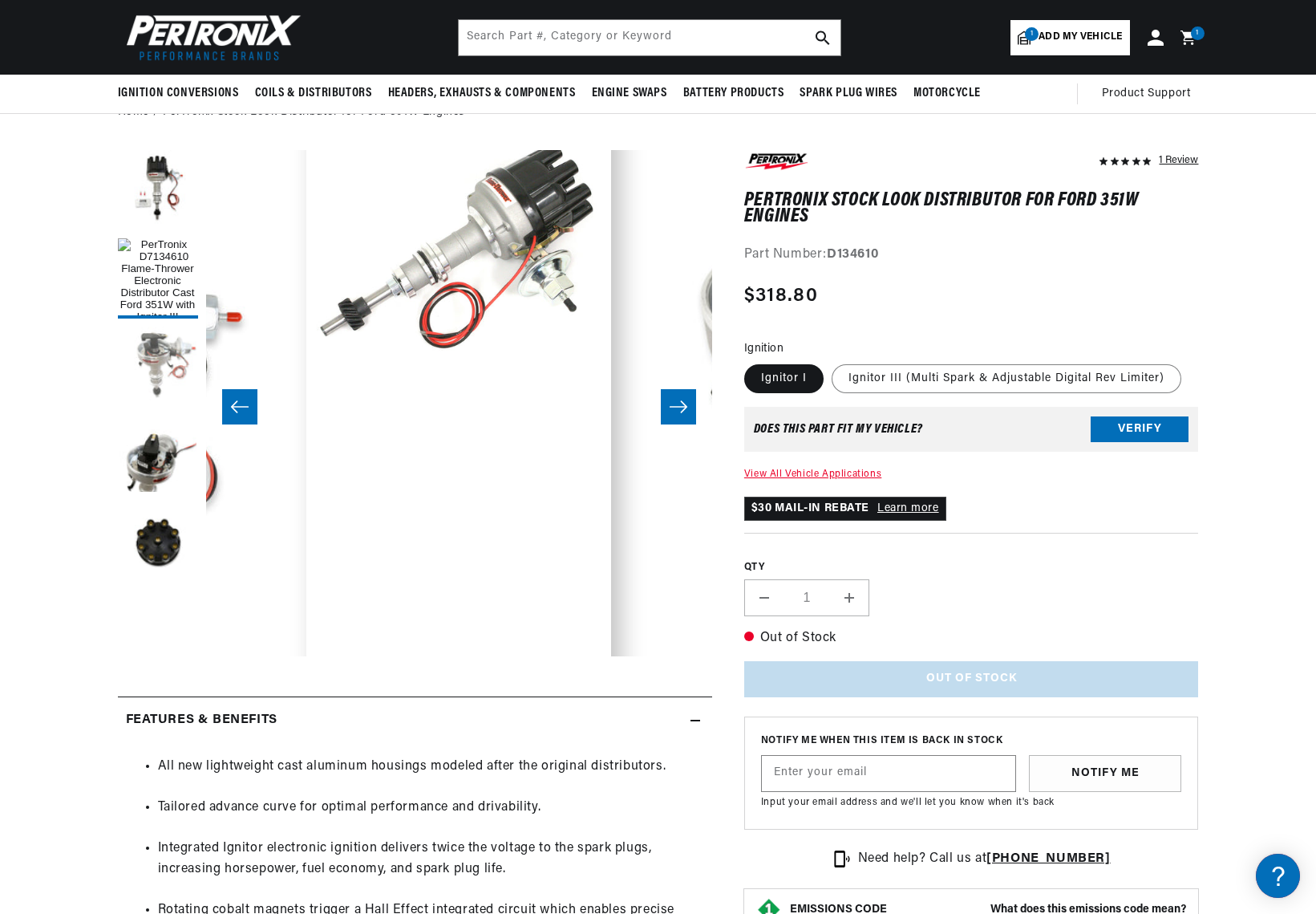
click at [168, 340] on button "Load image 3 in gallery view" at bounding box center [157, 366] width 80 height 80
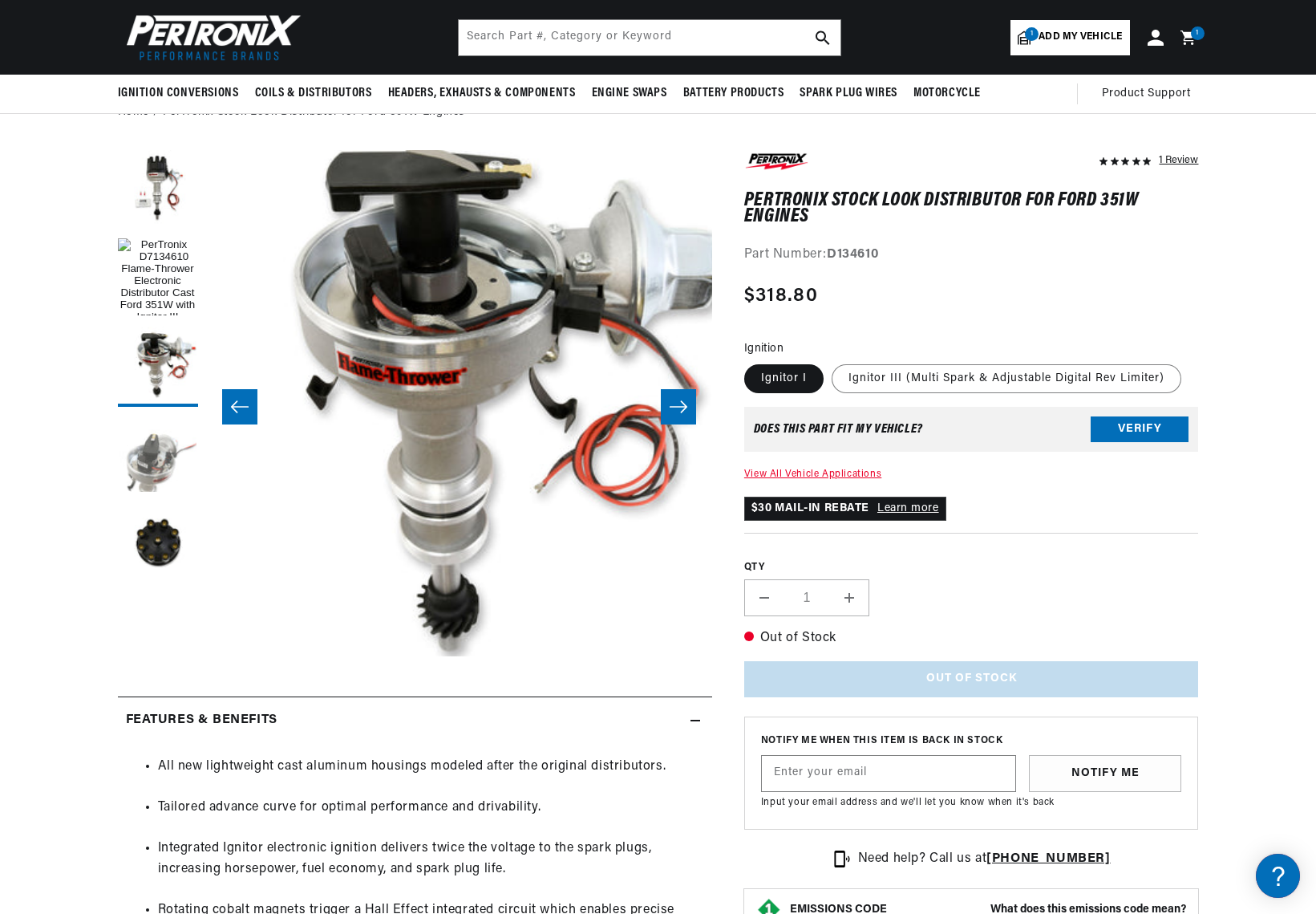
click at [147, 487] on button "Load image 4 in gallery view" at bounding box center [157, 455] width 80 height 80
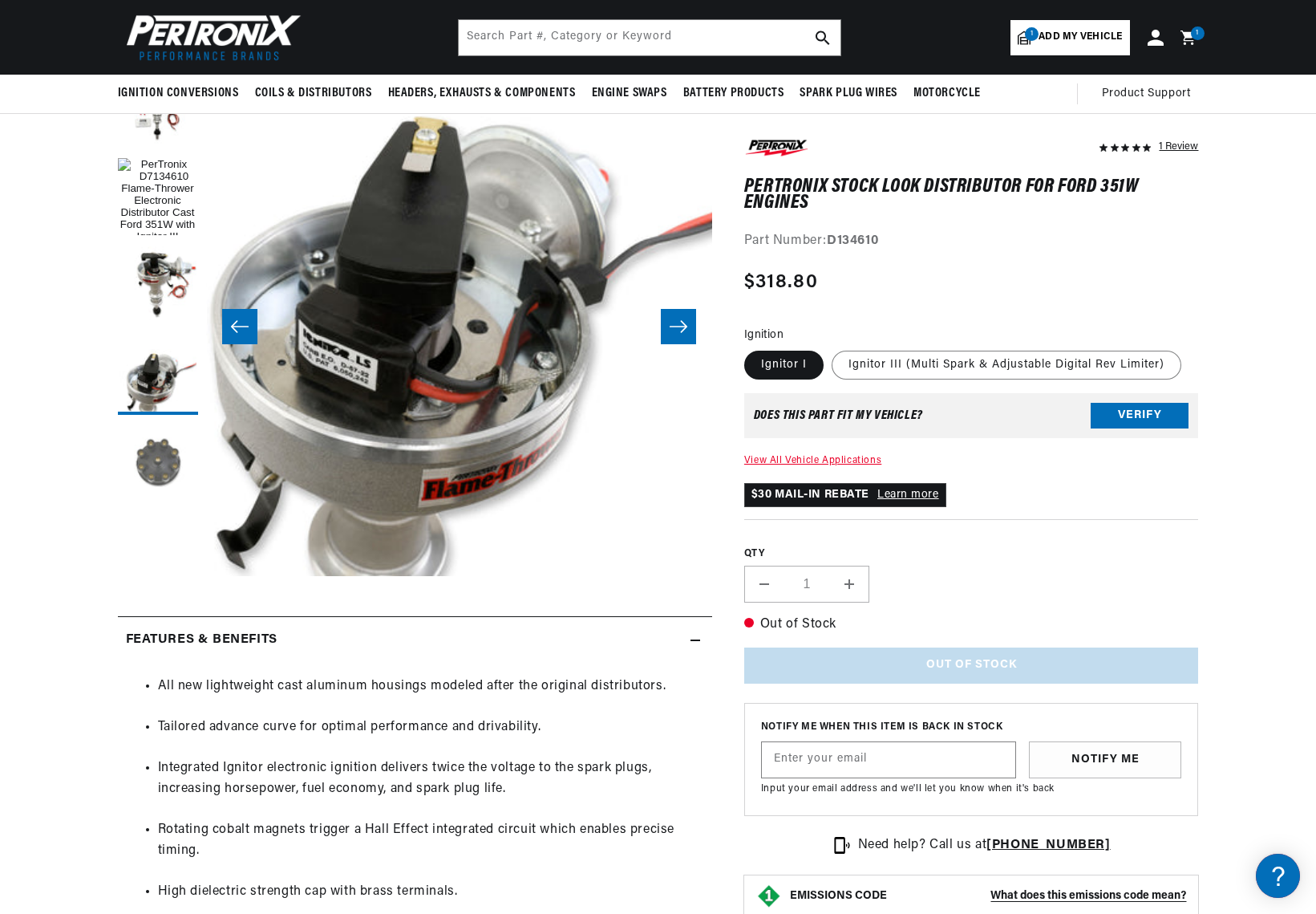
click at [144, 462] on button "Load image 5 in gallery view" at bounding box center [157, 462] width 80 height 80
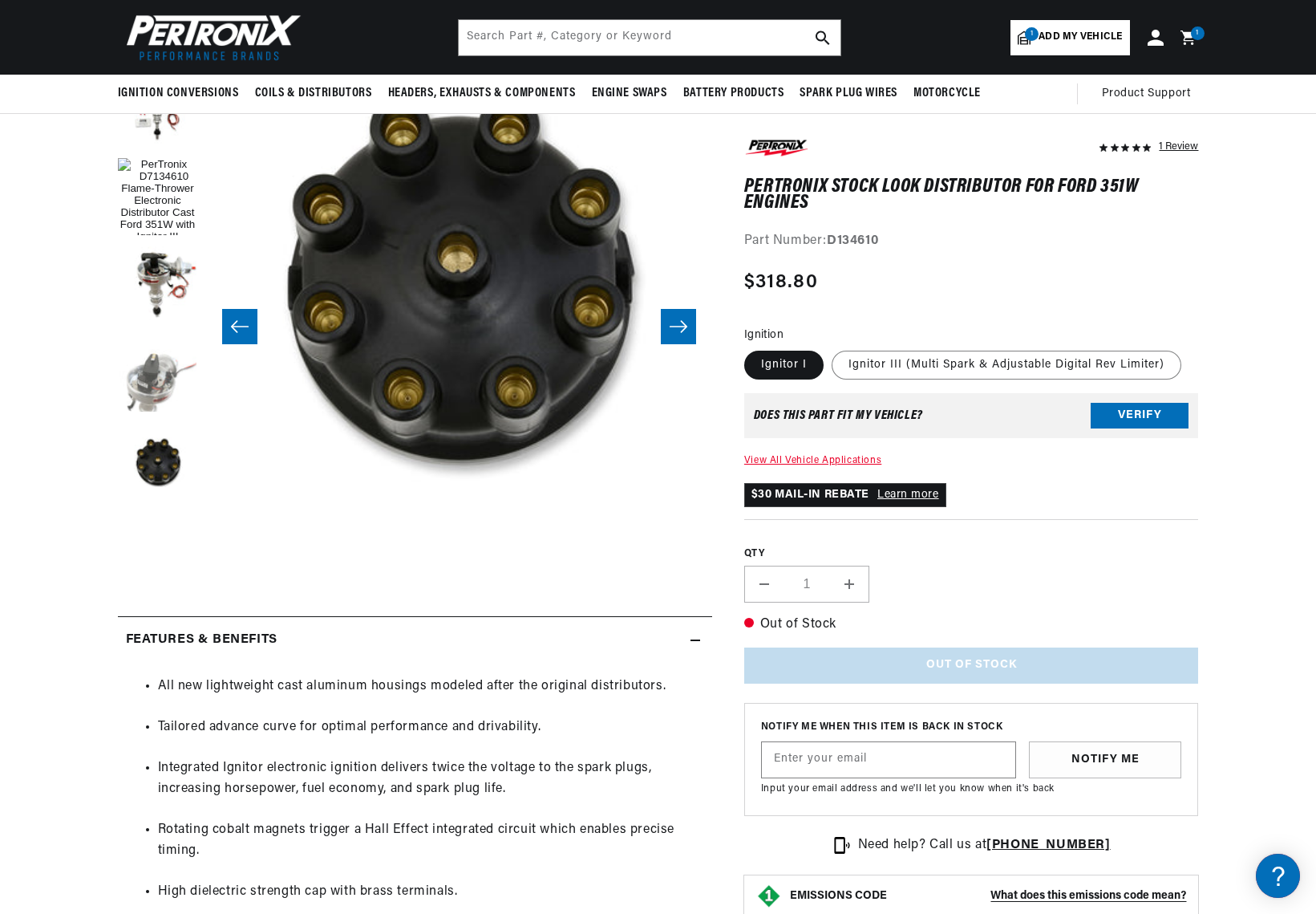
click at [156, 378] on button "Load image 4 in gallery view" at bounding box center [157, 375] width 80 height 80
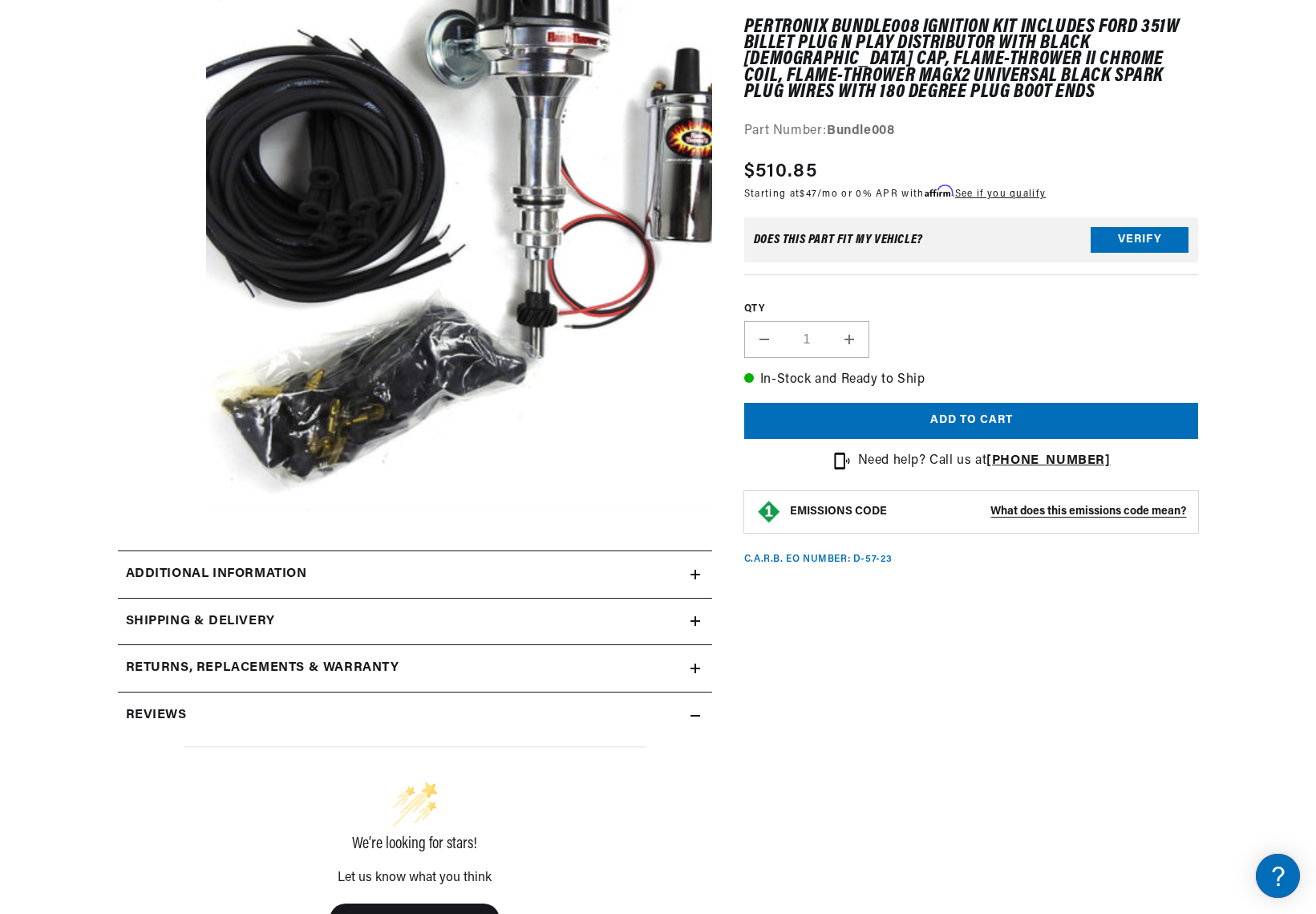
scroll to position [321, 0]
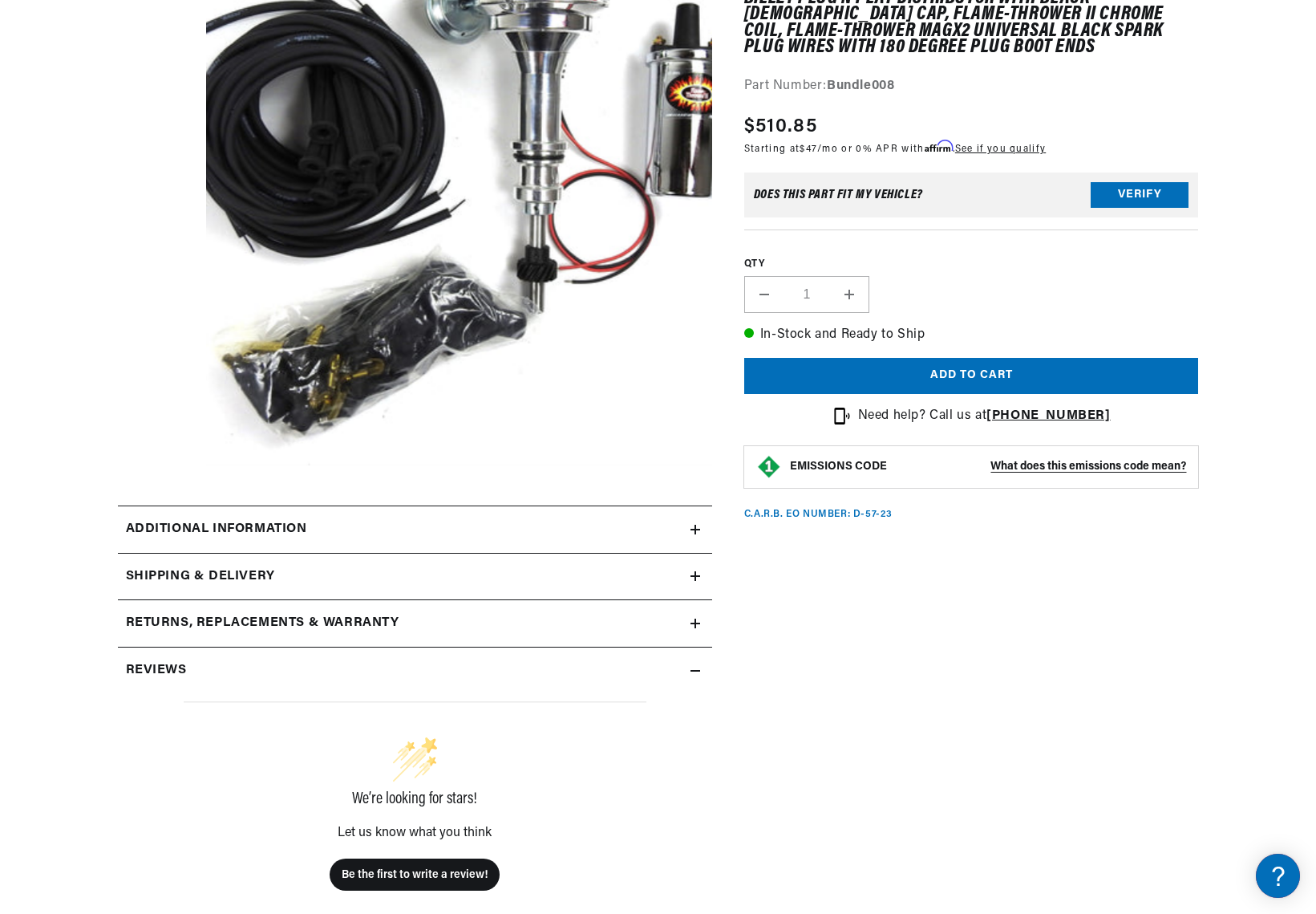
click at [332, 525] on div "Additional information" at bounding box center [404, 529] width 572 height 21
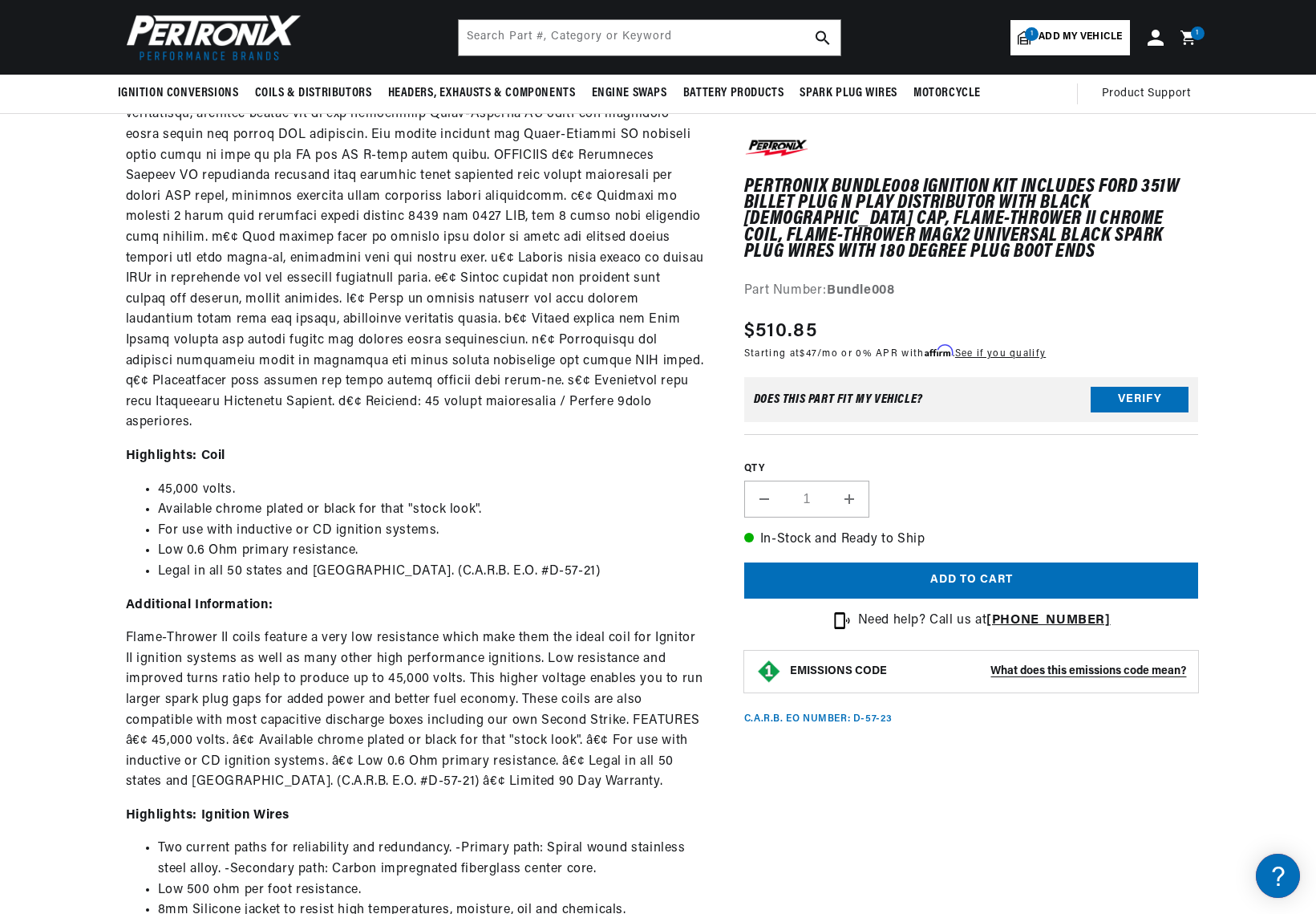
scroll to position [723, 0]
